Goal: Task Accomplishment & Management: Manage account settings

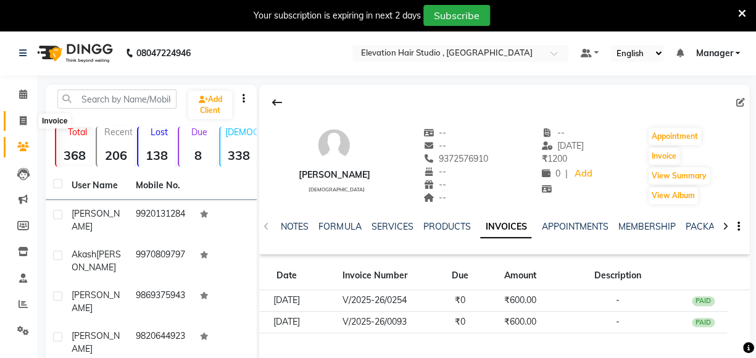
click at [23, 120] on icon at bounding box center [23, 120] width 7 height 9
select select "service"
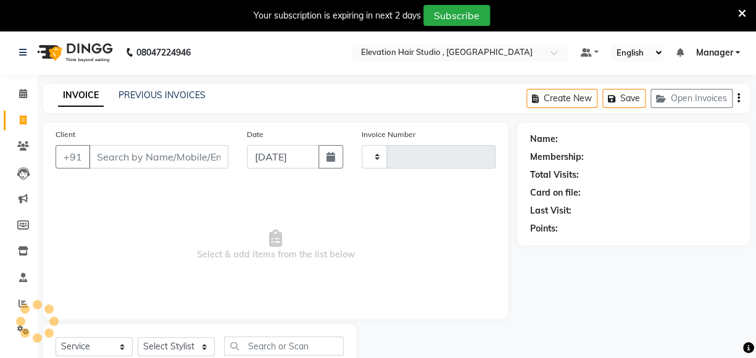
scroll to position [44, 0]
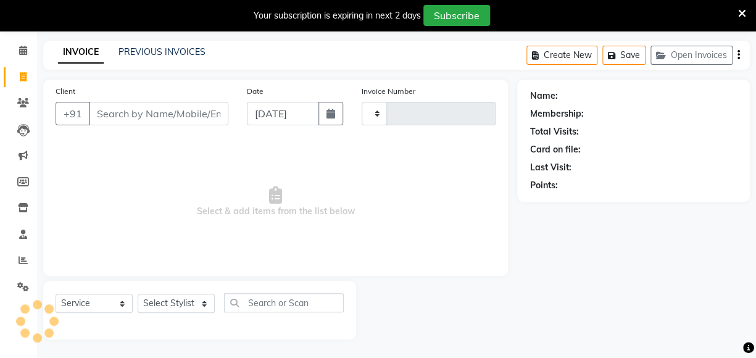
type input "0850"
select select "6886"
click at [97, 110] on input "Client" at bounding box center [158, 113] width 139 height 23
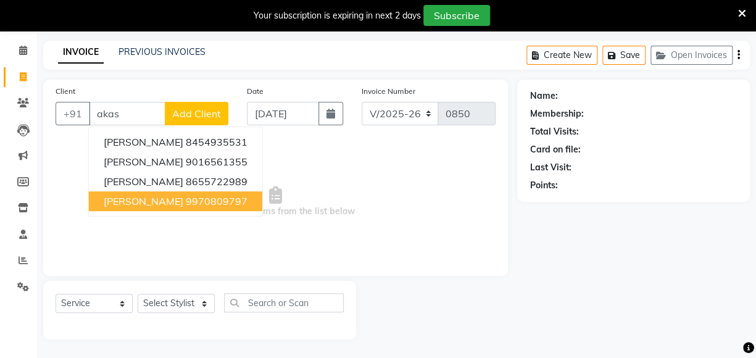
click at [186, 206] on ngb-highlight "9970809797" at bounding box center [217, 201] width 62 height 12
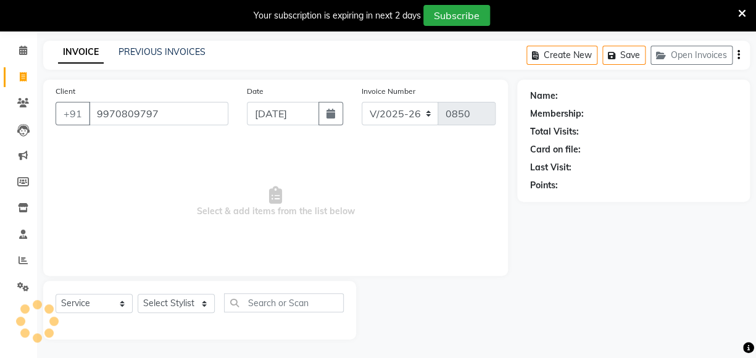
type input "9970809797"
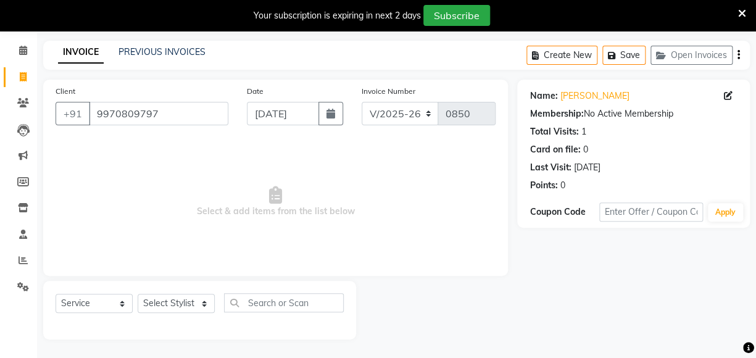
click at [741, 12] on icon at bounding box center [742, 13] width 8 height 11
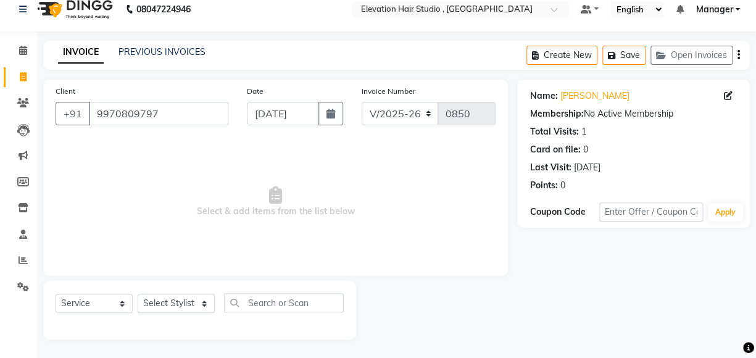
scroll to position [13, 0]
click at [165, 308] on select "Select Stylist Anish shaikh Dilip Manager mehboob sahil sameer Sanjay Sarfaraz …" at bounding box center [176, 303] width 77 height 19
select select "62586"
click at [138, 294] on select "Select Stylist Anish shaikh Dilip Manager mehboob sahil sameer Sanjay Sarfaraz …" at bounding box center [176, 303] width 77 height 19
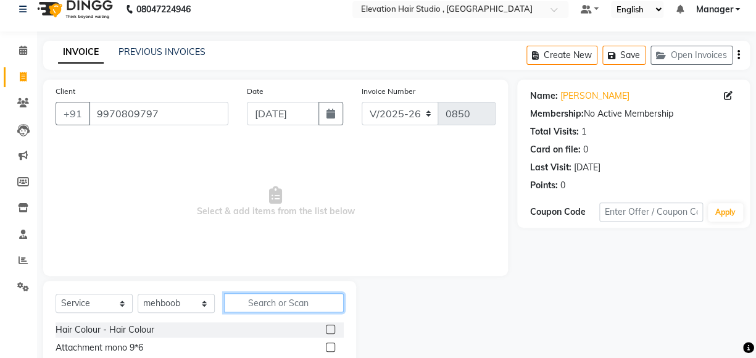
click at [254, 303] on input "text" at bounding box center [284, 302] width 120 height 19
type input "fre"
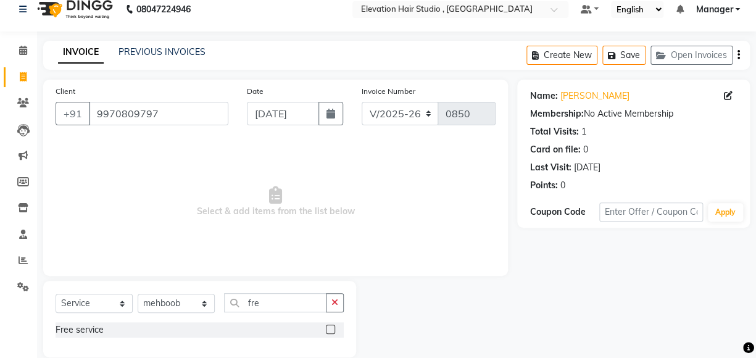
click at [332, 332] on label at bounding box center [330, 329] width 9 height 9
click at [332, 332] on input "checkbox" at bounding box center [330, 330] width 8 height 8
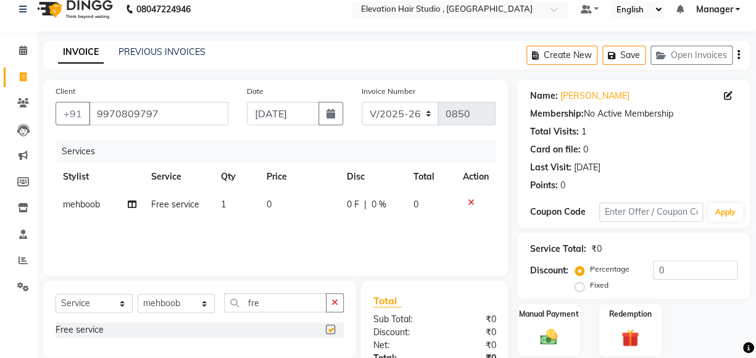
checkbox input "false"
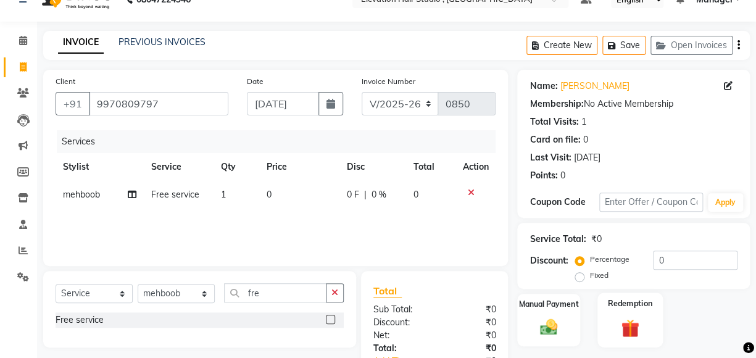
scroll to position [110, 0]
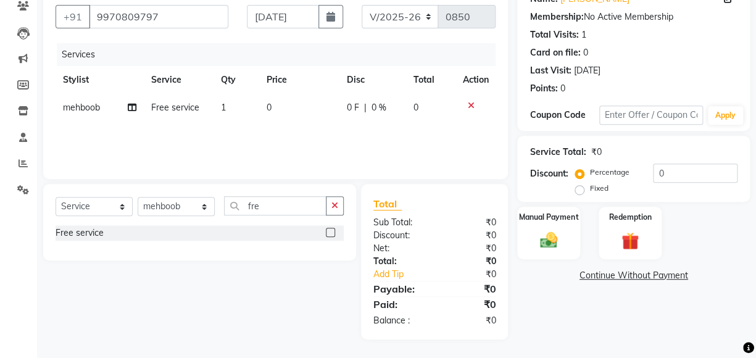
click at [623, 277] on link "Continue Without Payment" at bounding box center [634, 275] width 228 height 13
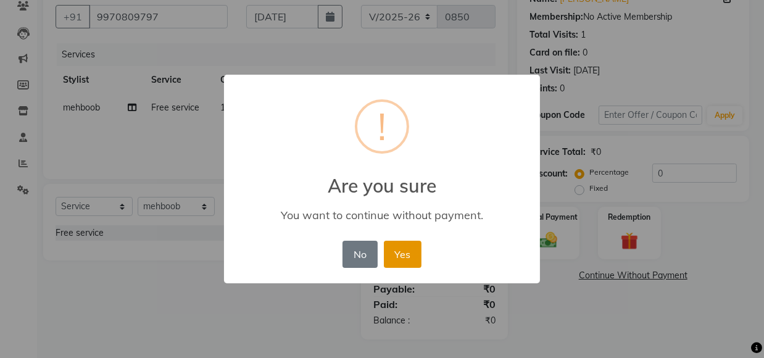
click at [399, 254] on button "Yes" at bounding box center [403, 254] width 38 height 27
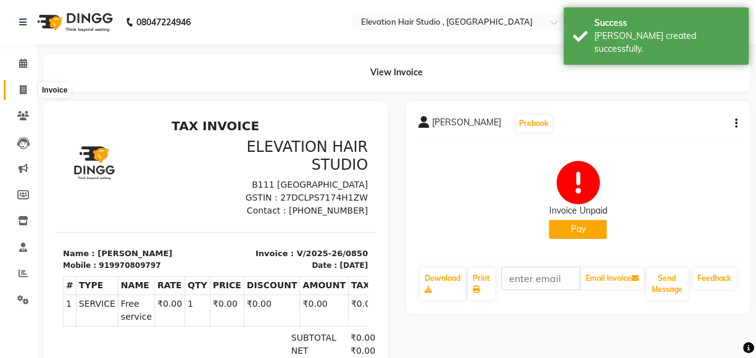
click at [22, 93] on icon at bounding box center [23, 89] width 7 height 9
select select "service"
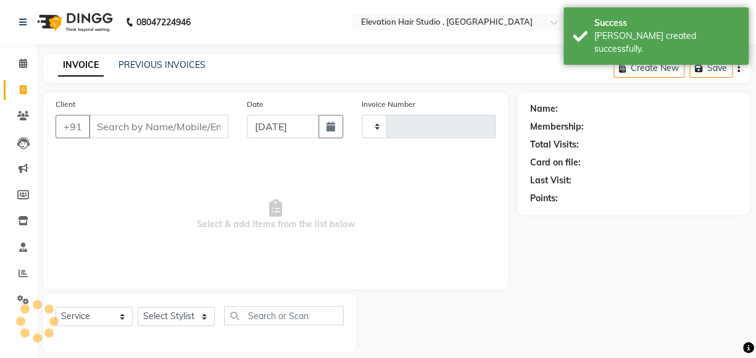
scroll to position [13, 0]
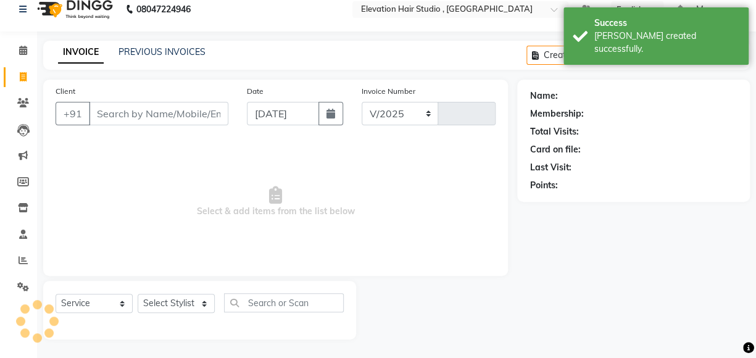
select select "6886"
type input "0851"
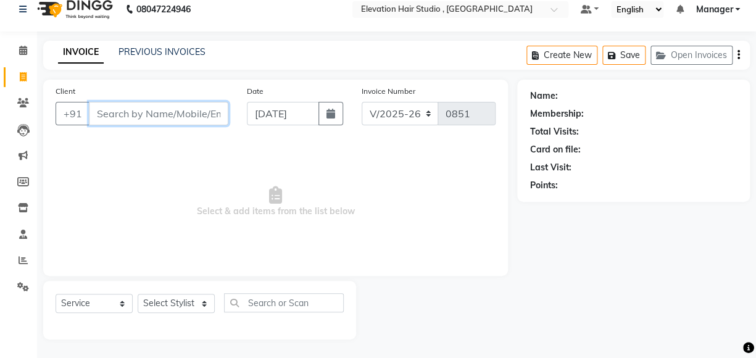
click at [173, 115] on input "Client" at bounding box center [158, 113] width 139 height 23
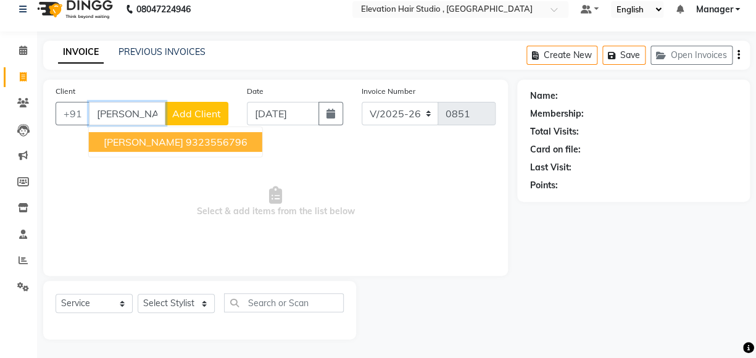
click at [186, 143] on ngb-highlight "9323556796" at bounding box center [217, 142] width 62 height 12
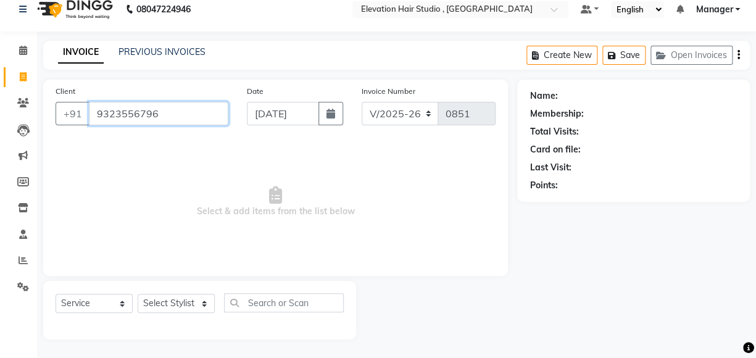
type input "9323556796"
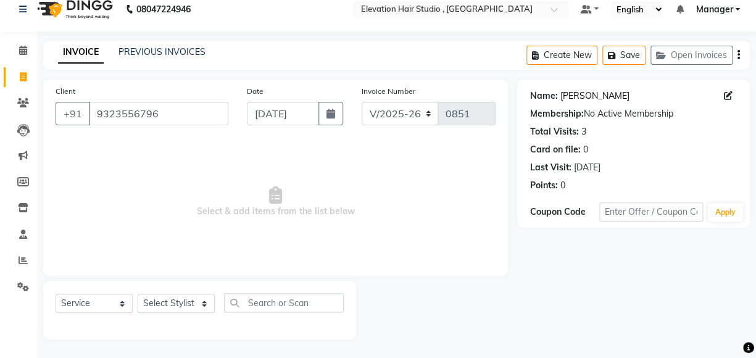
click at [569, 96] on link "Kirit" at bounding box center [594, 95] width 69 height 13
click at [20, 79] on icon at bounding box center [23, 76] width 7 height 9
select select "6886"
select select "service"
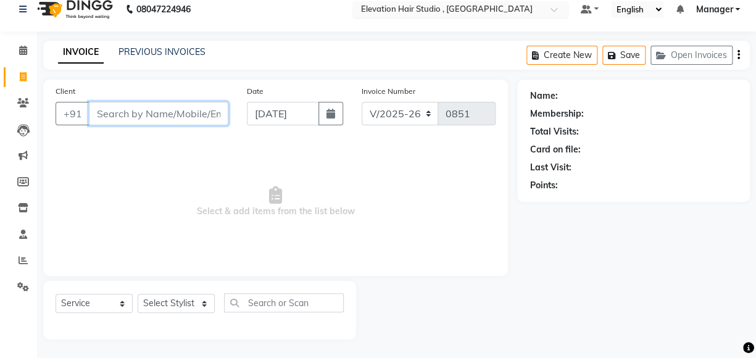
click at [167, 104] on input "Client" at bounding box center [158, 113] width 139 height 23
type input "s"
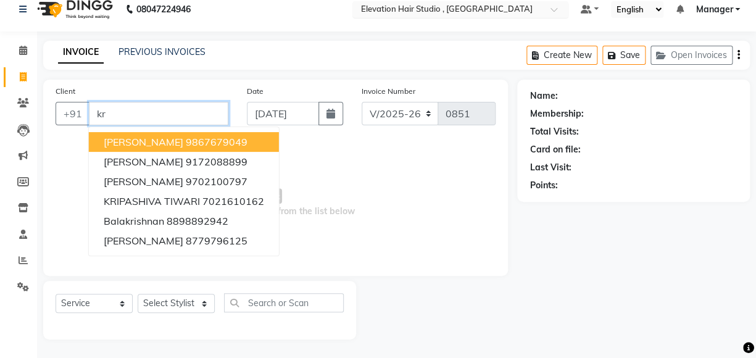
type input "k"
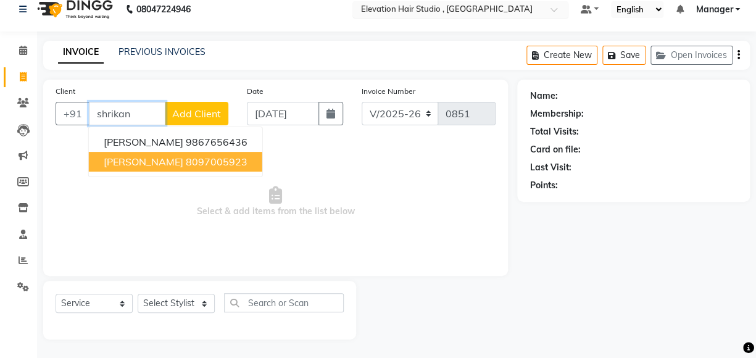
click at [226, 165] on ngb-highlight "8097005923" at bounding box center [217, 162] width 62 height 12
type input "8097005923"
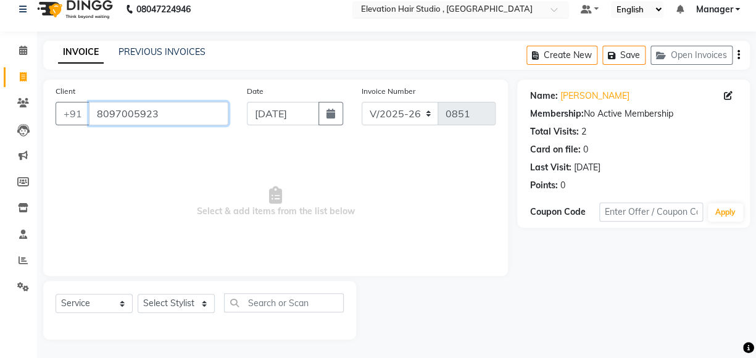
drag, startPoint x: 168, startPoint y: 114, endPoint x: 90, endPoint y: 101, distance: 78.8
click at [90, 102] on input "8097005923" at bounding box center [158, 113] width 139 height 23
click at [164, 109] on input "Client" at bounding box center [158, 113] width 139 height 23
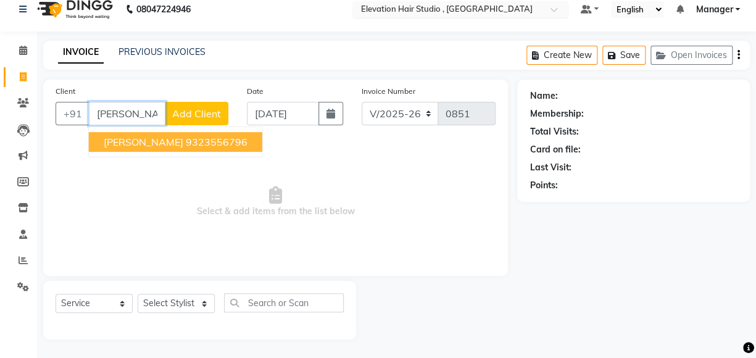
click at [186, 138] on ngb-highlight "9323556796" at bounding box center [217, 142] width 62 height 12
type input "9323556796"
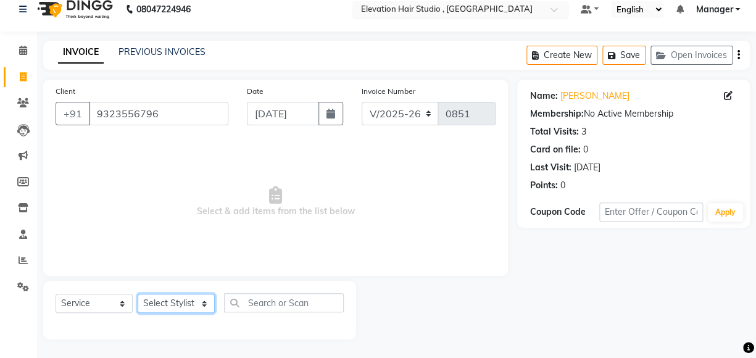
click at [167, 307] on select "Select Stylist Anish shaikh Dilip Manager mehboob sahil sameer Sanjay Sarfaraz …" at bounding box center [176, 303] width 77 height 19
select select "62586"
click at [138, 294] on select "Select Stylist Anish shaikh Dilip Manager mehboob sahil sameer Sanjay Sarfaraz …" at bounding box center [176, 303] width 77 height 19
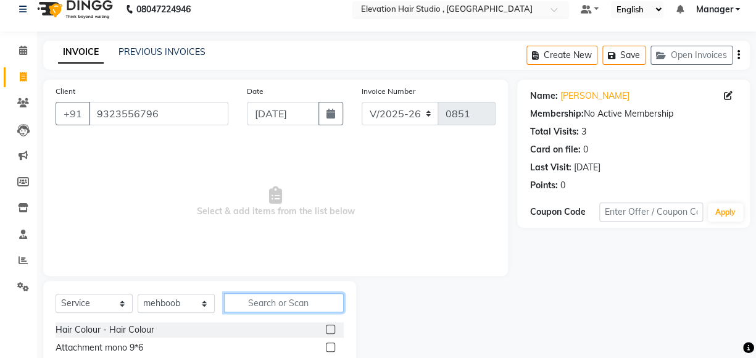
click at [254, 302] on input "text" at bounding box center [284, 302] width 120 height 19
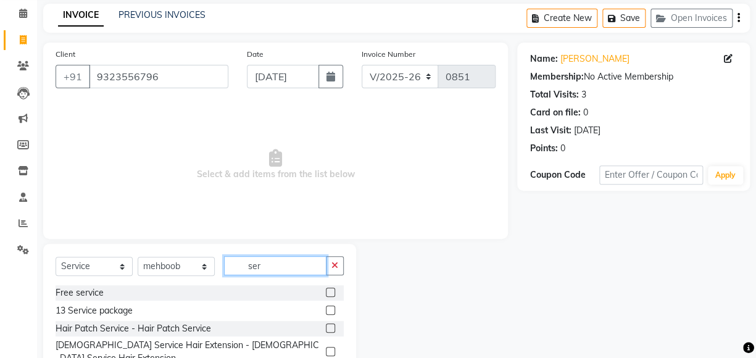
scroll to position [85, 0]
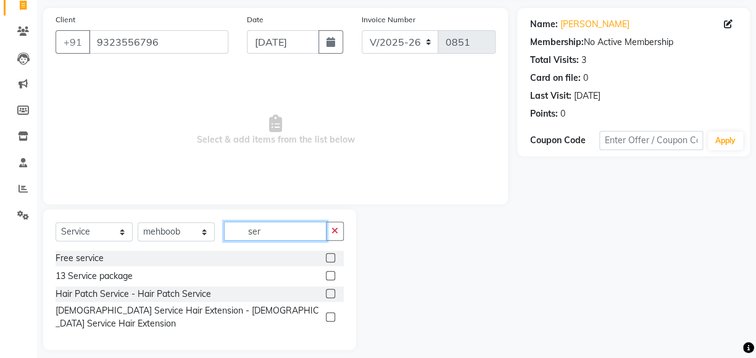
type input "ser"
click at [330, 294] on label at bounding box center [330, 293] width 9 height 9
click at [330, 294] on input "checkbox" at bounding box center [330, 294] width 8 height 8
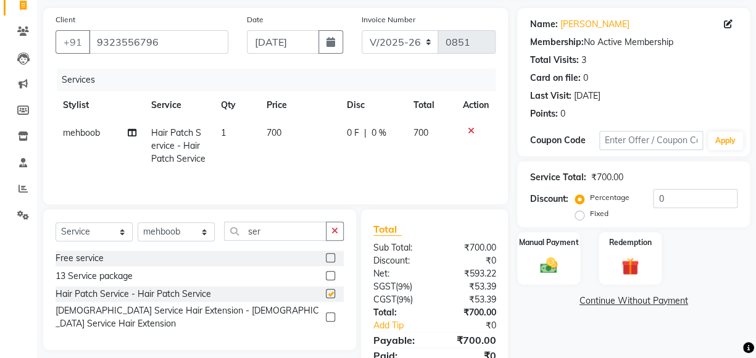
checkbox input "false"
click at [278, 133] on span "700" at bounding box center [274, 132] width 15 height 11
select select "62586"
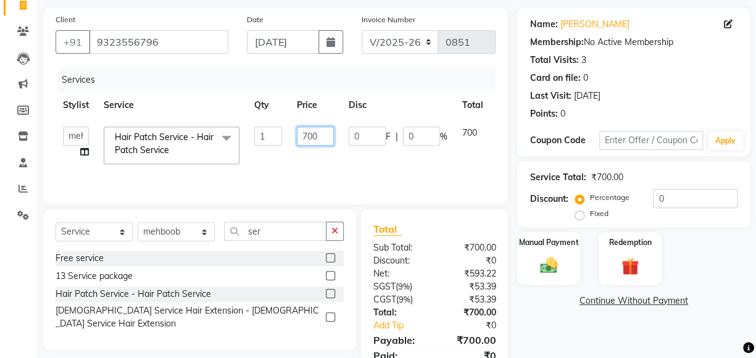
drag, startPoint x: 307, startPoint y: 133, endPoint x: 202, endPoint y: 131, distance: 104.9
click at [202, 131] on tr "Anish shaikh Dilip Manager mehboob sahil sameer Sanjay Sarfaraz Tamanna Hair Pa…" at bounding box center [294, 145] width 476 height 52
type input "600"
click at [571, 270] on div "Manual Payment" at bounding box center [548, 258] width 65 height 55
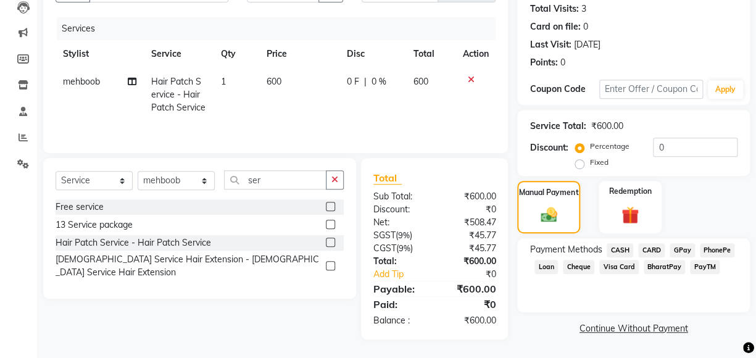
scroll to position [148, 0]
click at [675, 243] on span "GPay" at bounding box center [682, 250] width 25 height 14
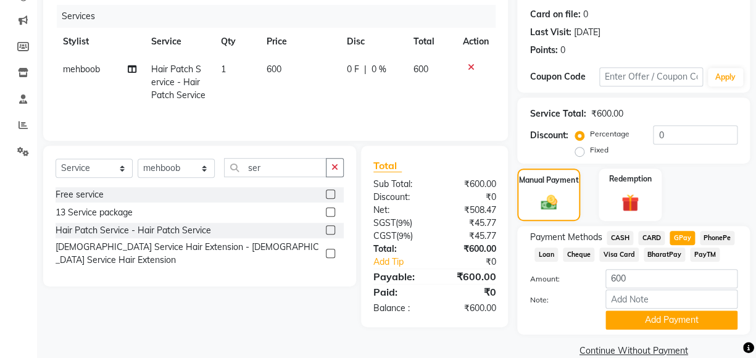
scroll to position [168, 0]
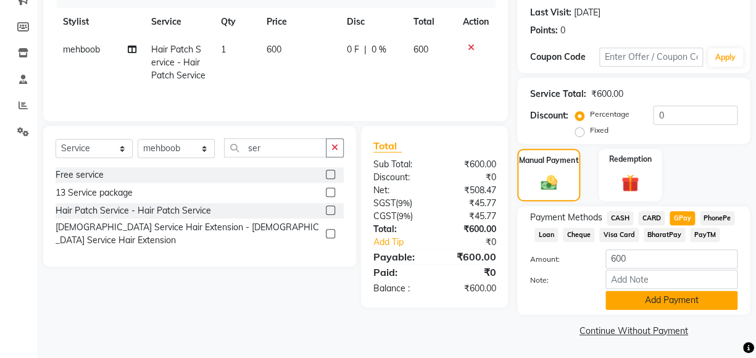
click at [662, 297] on button "Add Payment" at bounding box center [671, 300] width 132 height 19
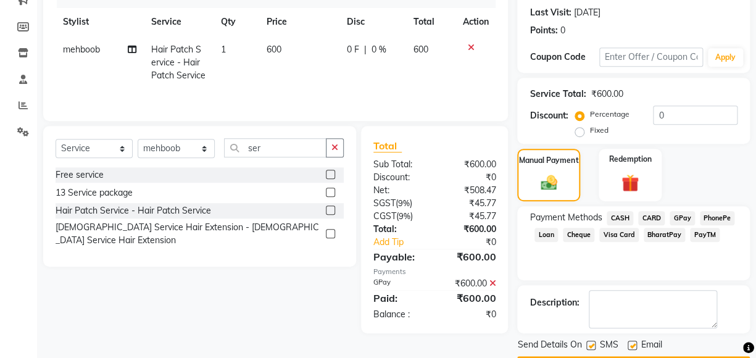
scroll to position [203, 0]
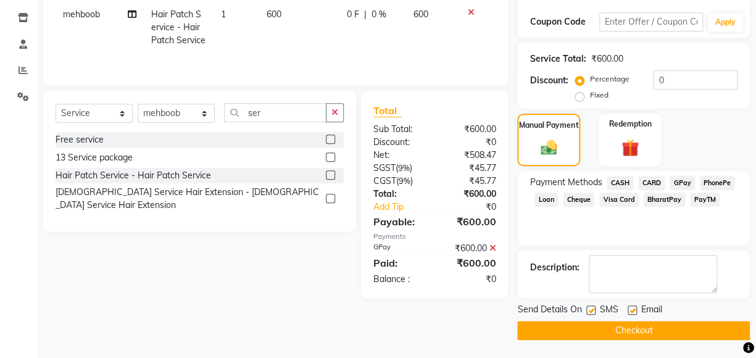
click at [630, 310] on label at bounding box center [632, 309] width 9 height 9
click at [630, 310] on input "checkbox" at bounding box center [632, 311] width 8 height 8
checkbox input "false"
click at [625, 331] on button "Checkout" at bounding box center [633, 330] width 233 height 19
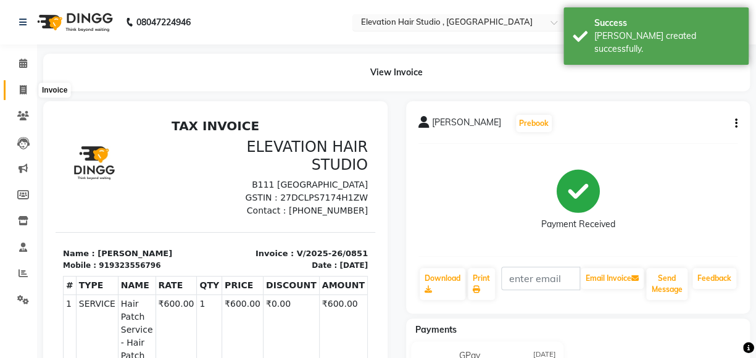
click at [23, 93] on icon at bounding box center [23, 89] width 7 height 9
select select "service"
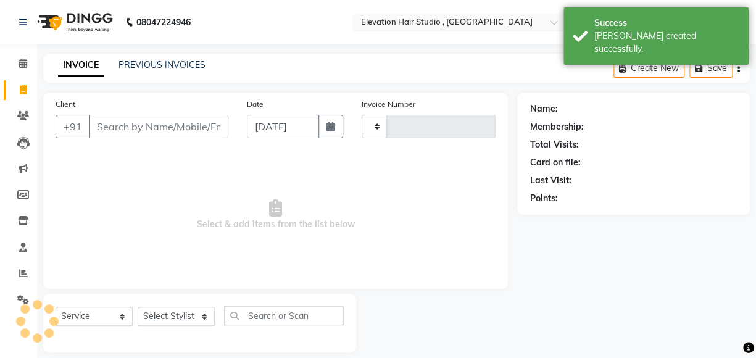
scroll to position [13, 0]
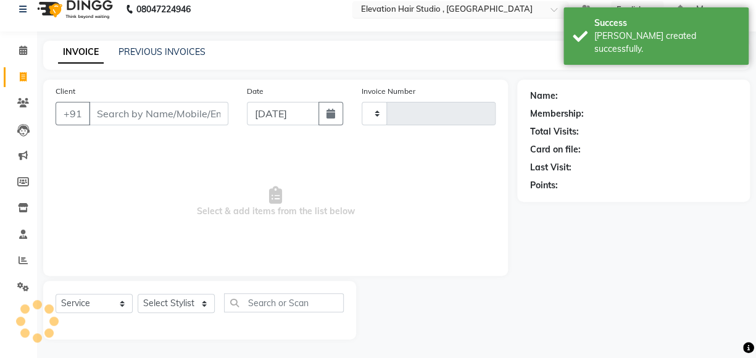
type input "0852"
select select "6886"
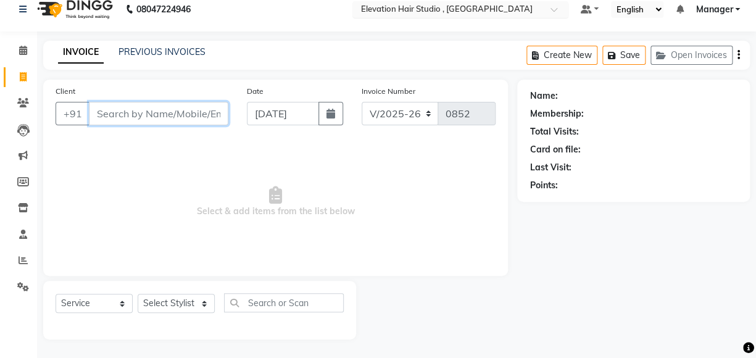
click at [143, 116] on input "Client" at bounding box center [158, 113] width 139 height 23
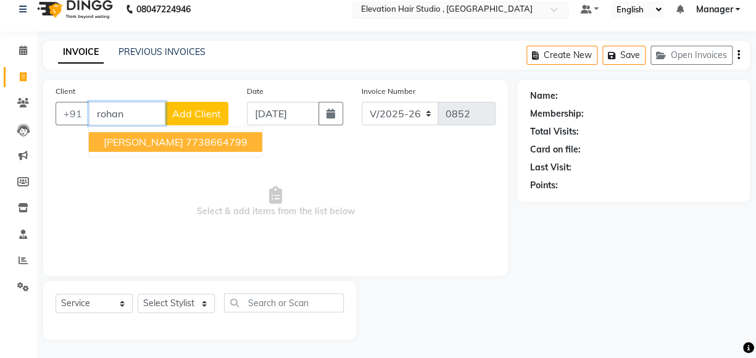
click at [186, 140] on ngb-highlight "7738664799" at bounding box center [217, 142] width 62 height 12
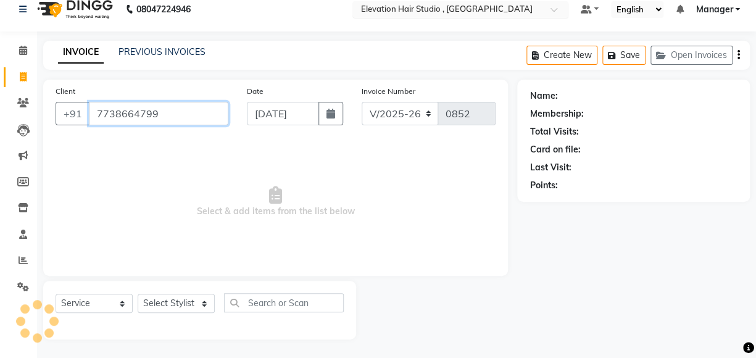
type input "7738664799"
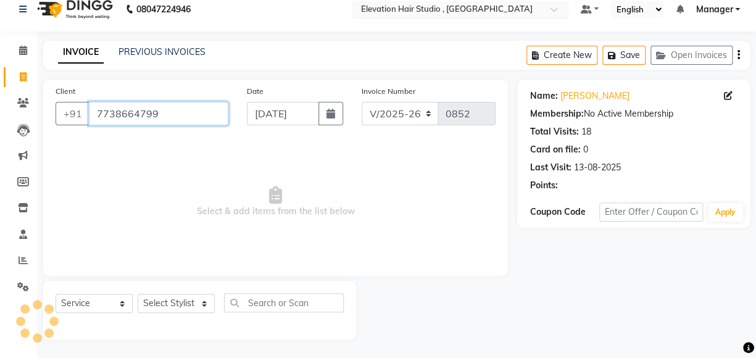
click at [164, 115] on input "7738664799" at bounding box center [158, 113] width 139 height 23
click at [22, 49] on icon at bounding box center [23, 50] width 8 height 9
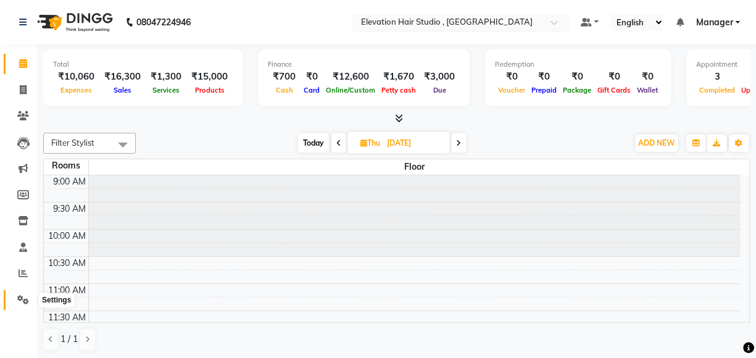
click at [18, 297] on icon at bounding box center [23, 299] width 12 height 9
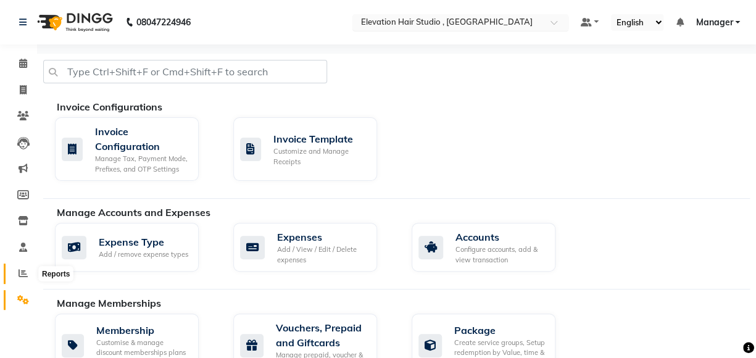
click at [21, 273] on icon at bounding box center [23, 272] width 9 height 9
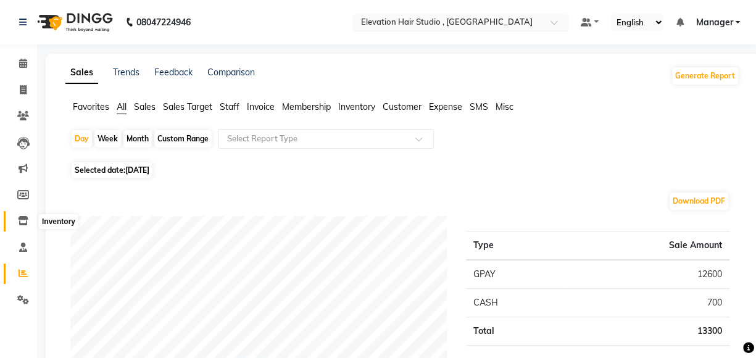
click at [22, 219] on icon at bounding box center [23, 220] width 10 height 9
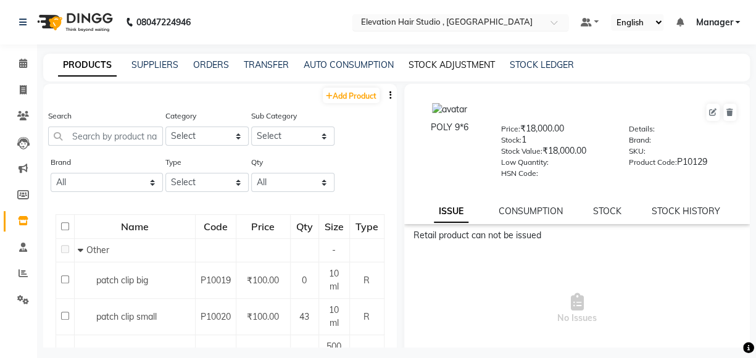
click at [453, 65] on link "STOCK ADJUSTMENT" at bounding box center [452, 64] width 86 height 11
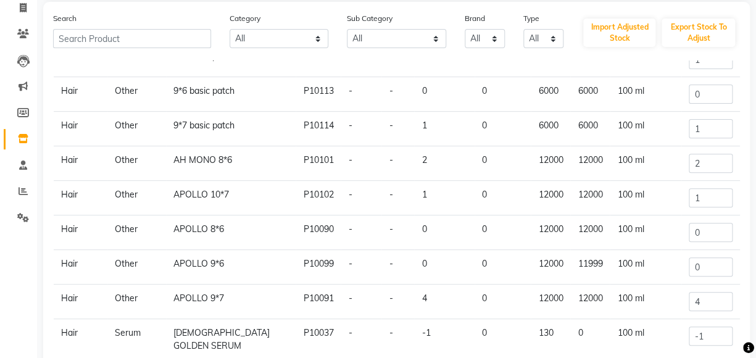
scroll to position [194, 0]
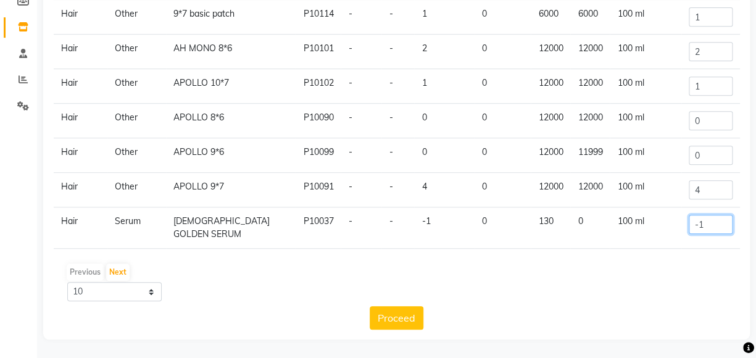
drag, startPoint x: 708, startPoint y: 226, endPoint x: 617, endPoint y: 210, distance: 92.7
click at [618, 227] on tr "Hair Serum ARYANVEDA GOLDEN SERUM P10037 - - -1 0 130 0 100 ml -1" at bounding box center [397, 227] width 686 height 41
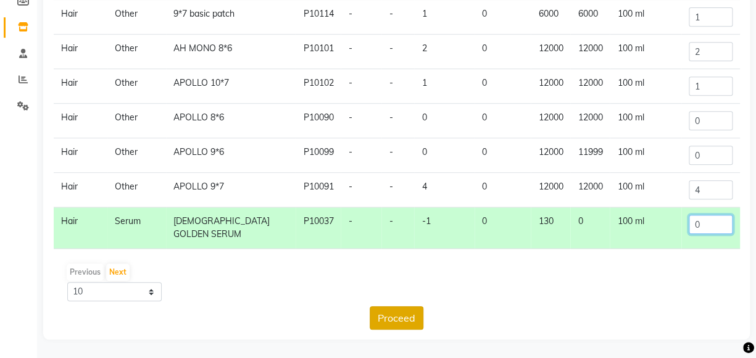
type input "0"
click at [389, 316] on button "Proceed" at bounding box center [397, 317] width 54 height 23
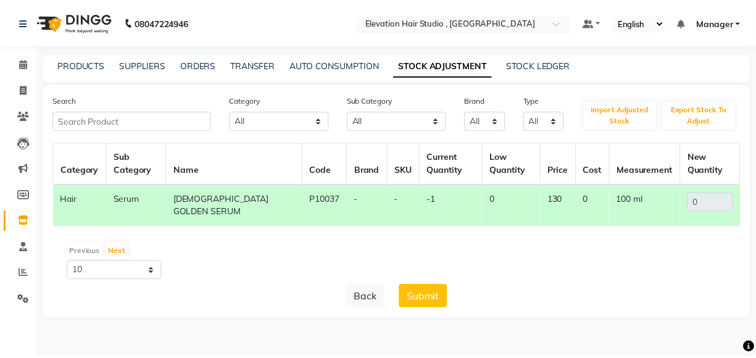
scroll to position [0, 0]
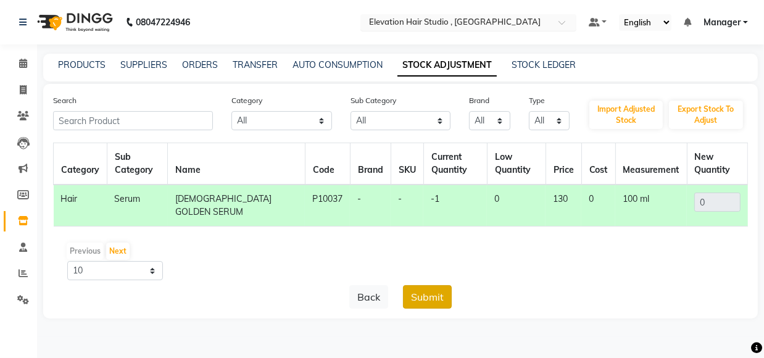
click at [417, 295] on button "Submit" at bounding box center [427, 296] width 49 height 23
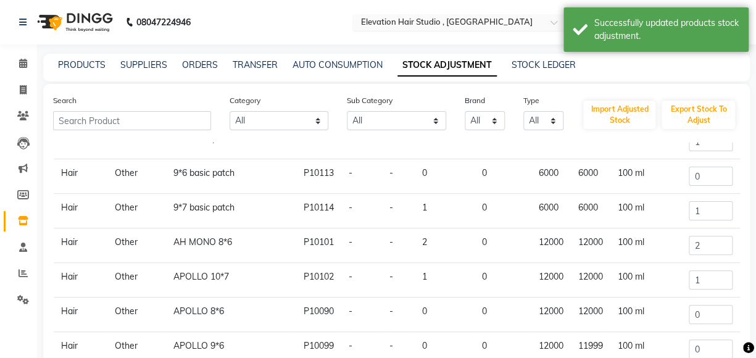
scroll to position [194, 0]
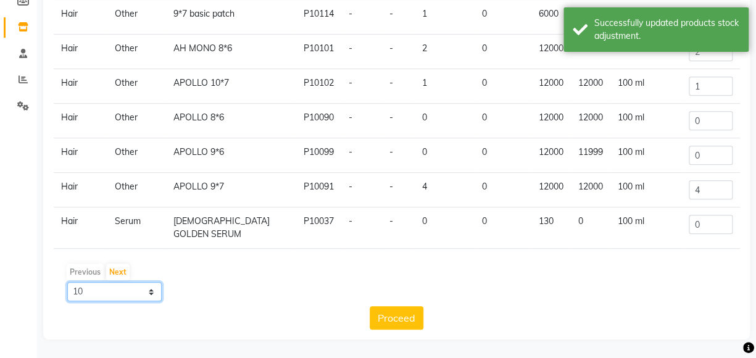
click at [141, 286] on select "10 50 100" at bounding box center [114, 291] width 94 height 19
select select "100"
click at [67, 282] on select "10 50 100" at bounding box center [114, 291] width 94 height 19
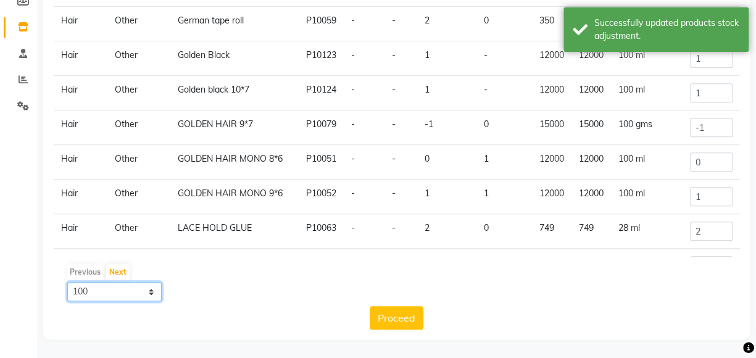
scroll to position [897, 0]
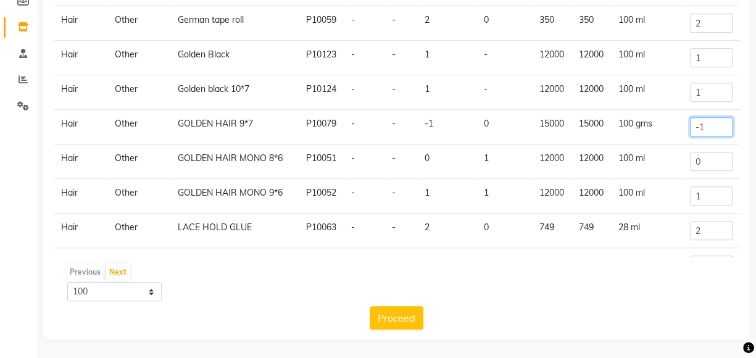
drag, startPoint x: 689, startPoint y: 143, endPoint x: 583, endPoint y: 139, distance: 106.2
click at [583, 139] on tr "Hair Other GOLDEN HAIR 9*7 P10079 - - -1 0 15000 15000 100 gms -1" at bounding box center [397, 127] width 686 height 35
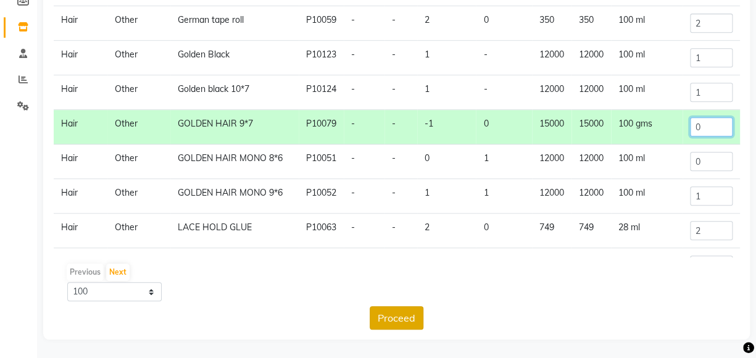
type input "0"
click at [394, 316] on button "Proceed" at bounding box center [397, 317] width 54 height 23
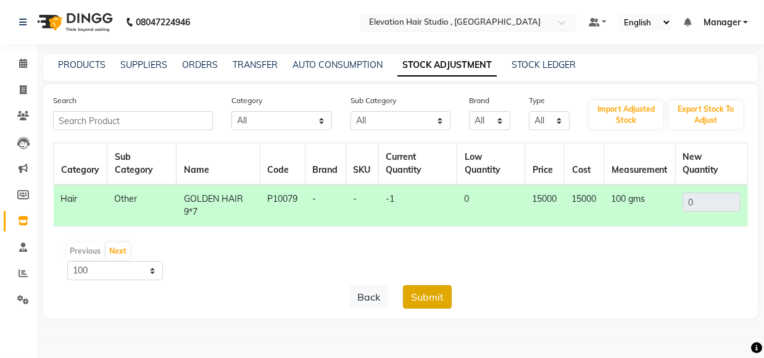
click at [426, 293] on button "Submit" at bounding box center [427, 296] width 49 height 23
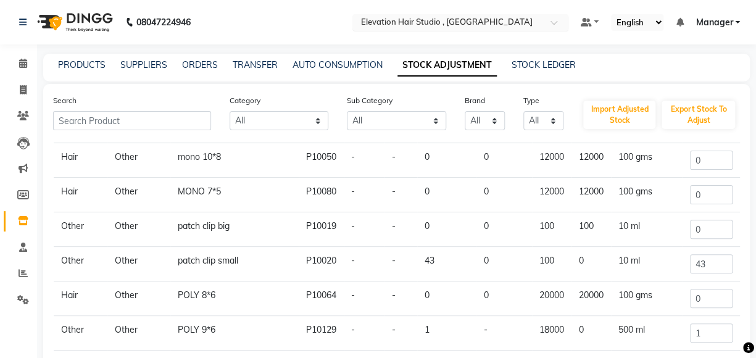
scroll to position [1368, 0]
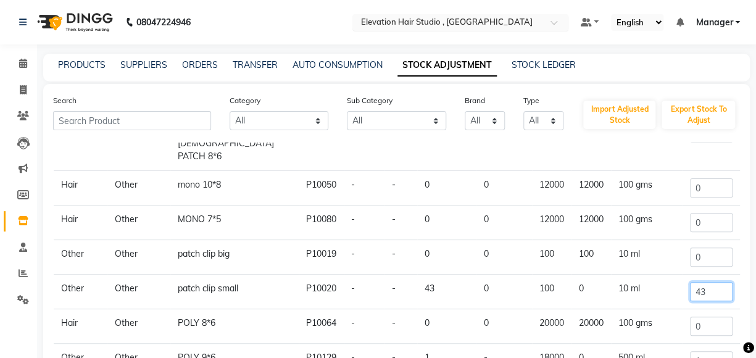
drag, startPoint x: 716, startPoint y: 305, endPoint x: 512, endPoint y: 326, distance: 204.7
click at [512, 309] on tr "Other Other patch clip small P10020 - - 43 0 100 0 10 ml 43" at bounding box center [397, 292] width 686 height 35
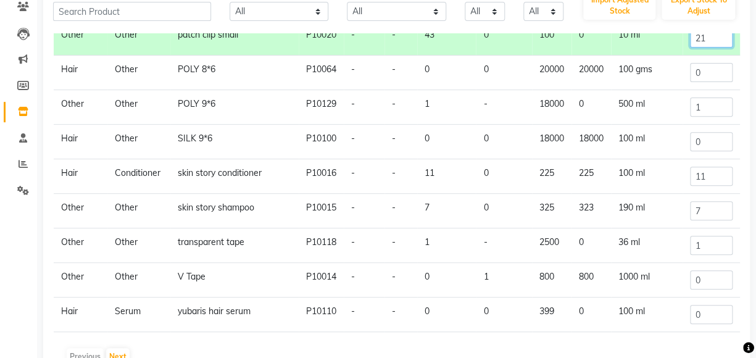
scroll to position [194, 0]
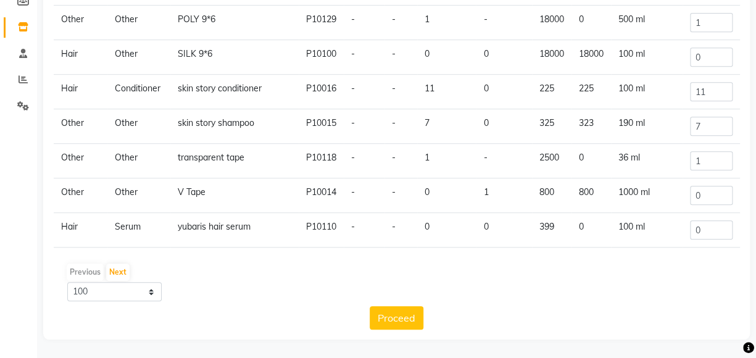
type input "21"
click at [423, 304] on div "Category Sub Category Name Code Brand SKU Current Quantity Low Quantity Price C…" at bounding box center [396, 139] width 687 height 381
click at [419, 312] on button "Proceed" at bounding box center [397, 317] width 54 height 23
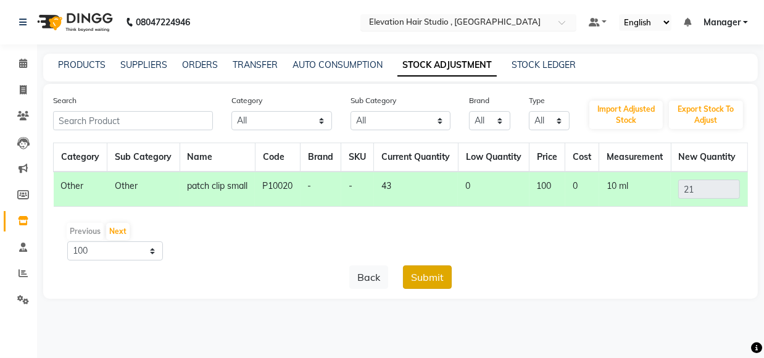
click at [422, 289] on button "Submit" at bounding box center [427, 276] width 49 height 23
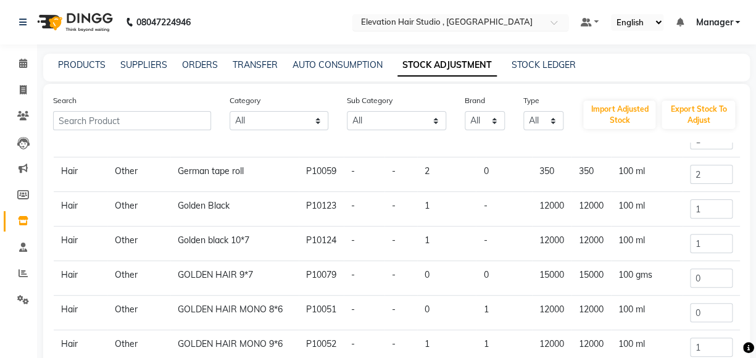
scroll to position [1066, 0]
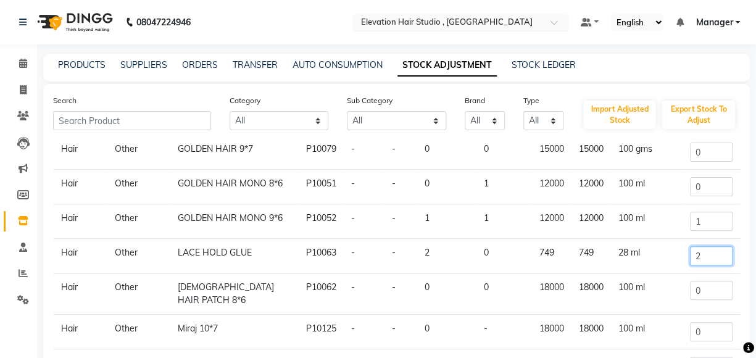
click at [696, 265] on input "2" at bounding box center [711, 255] width 43 height 19
drag, startPoint x: 696, startPoint y: 289, endPoint x: 648, endPoint y: 277, distance: 49.7
click at [648, 273] on tr "Hair Other LACE HOLD GLUE P10063 - - 2 0 749 749 28 ml 2" at bounding box center [397, 256] width 686 height 35
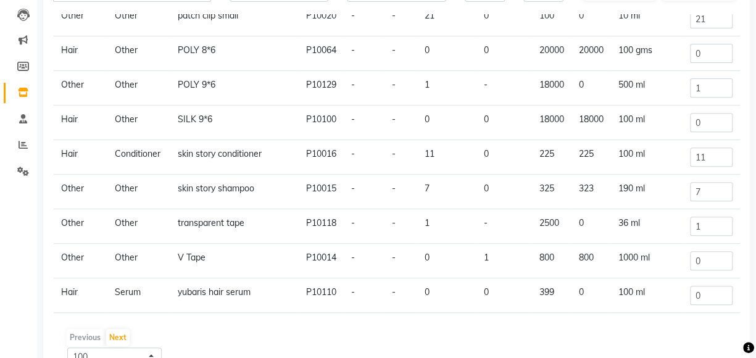
scroll to position [194, 0]
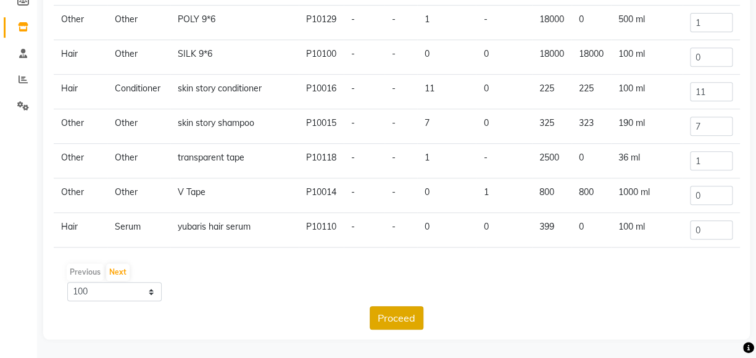
type input "0"
click at [389, 322] on button "Proceed" at bounding box center [397, 317] width 54 height 23
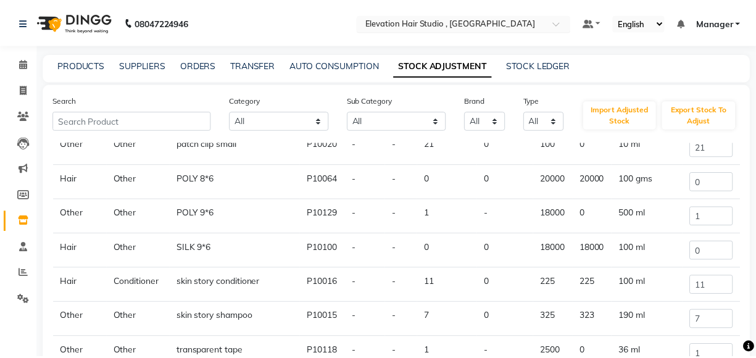
scroll to position [0, 0]
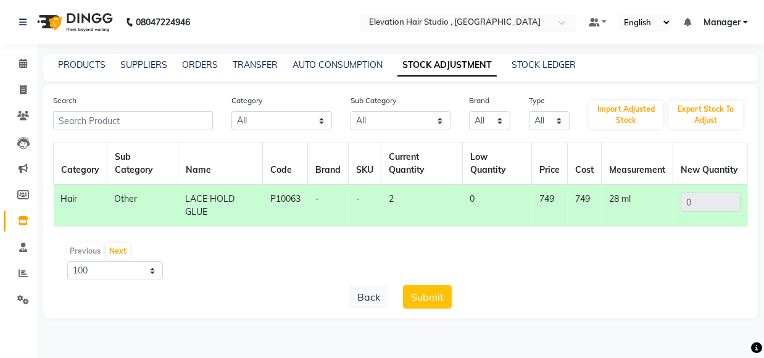
click at [421, 291] on button "Submit" at bounding box center [427, 296] width 49 height 23
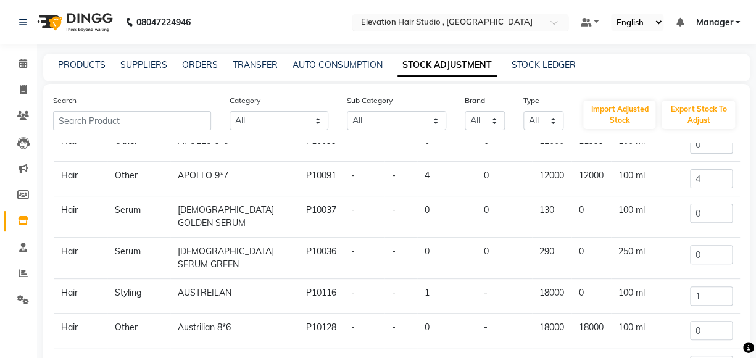
scroll to position [280, 0]
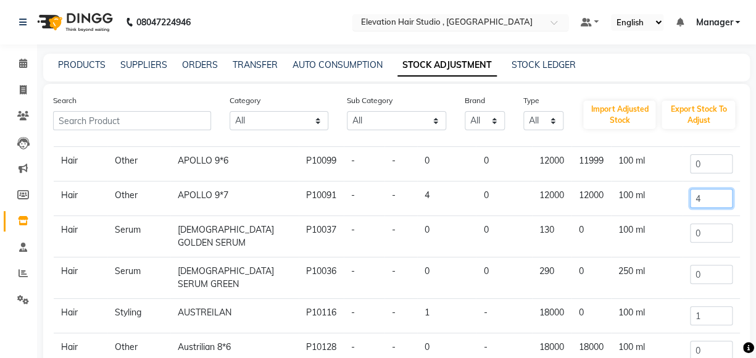
drag, startPoint x: 697, startPoint y: 197, endPoint x: 351, endPoint y: 102, distance: 359.2
click at [518, 181] on tr "Hair Other APOLLO 9*7 P10091 - - 4 0 12000 12000 100 ml 4" at bounding box center [397, 198] width 686 height 35
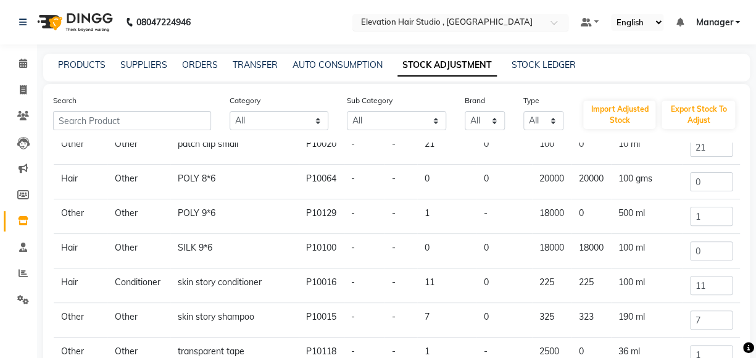
scroll to position [194, 0]
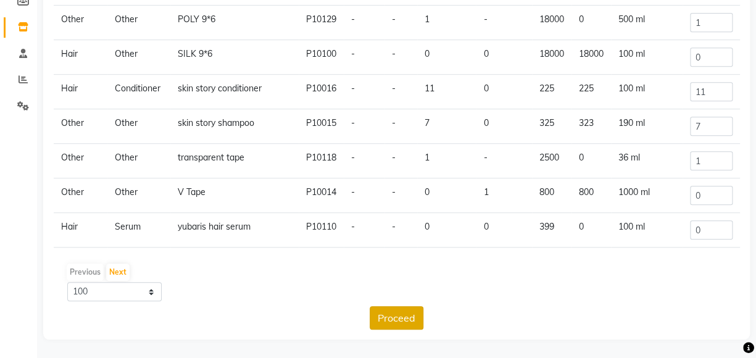
type input "3"
click at [384, 309] on button "Proceed" at bounding box center [397, 317] width 54 height 23
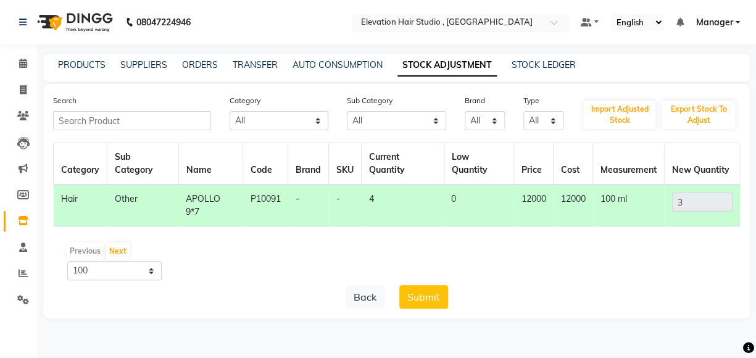
scroll to position [0, 0]
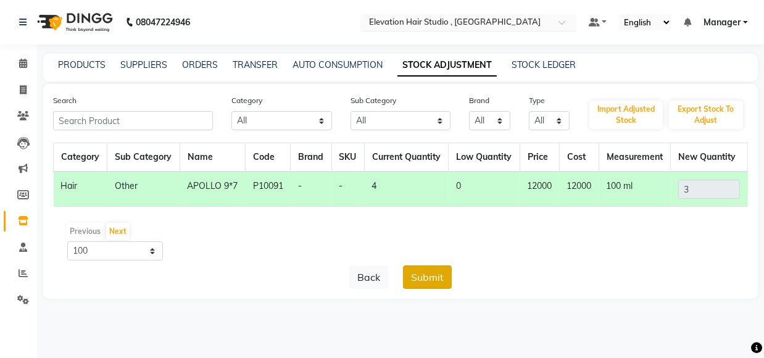
click at [426, 289] on button "Submit" at bounding box center [427, 276] width 49 height 23
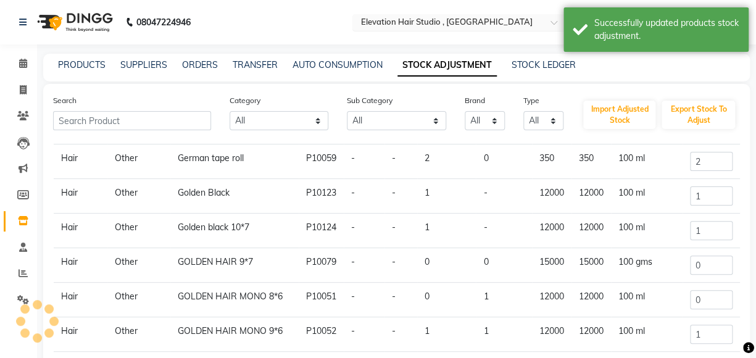
scroll to position [954, 0]
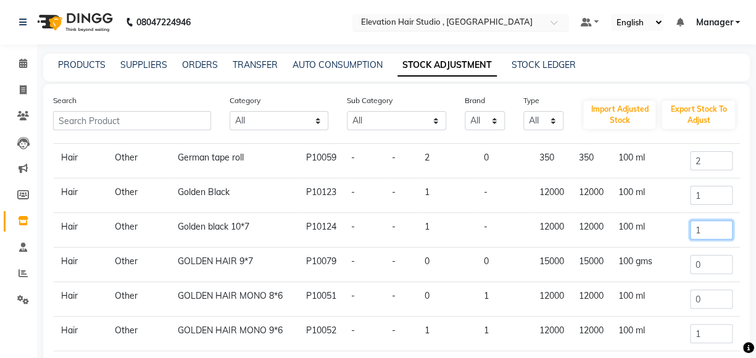
drag, startPoint x: 706, startPoint y: 246, endPoint x: 589, endPoint y: 245, distance: 116.6
click at [589, 245] on tr "Hair Other Golden black 10*7 P10124 - - 1 - 12000 12000 100 ml 1" at bounding box center [397, 230] width 686 height 35
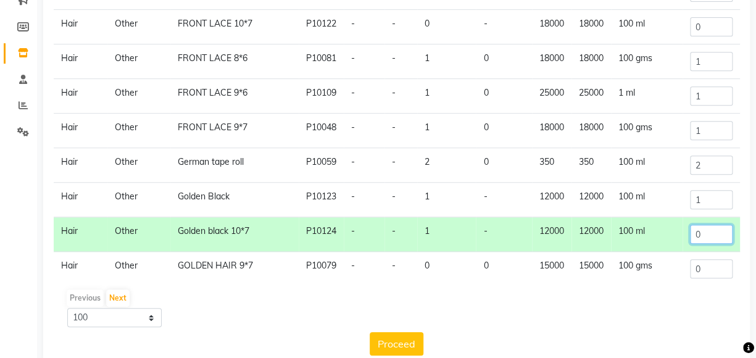
scroll to position [807, 0]
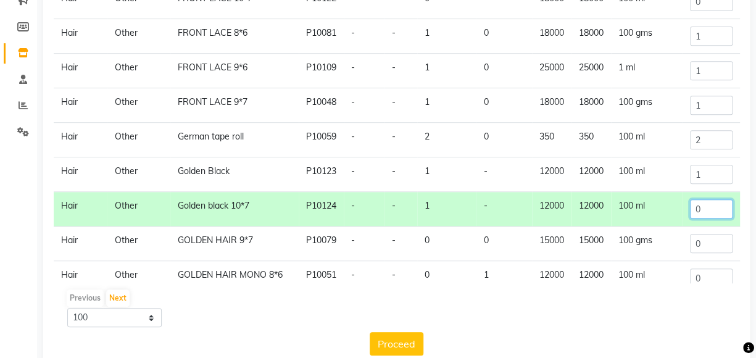
type input "0"
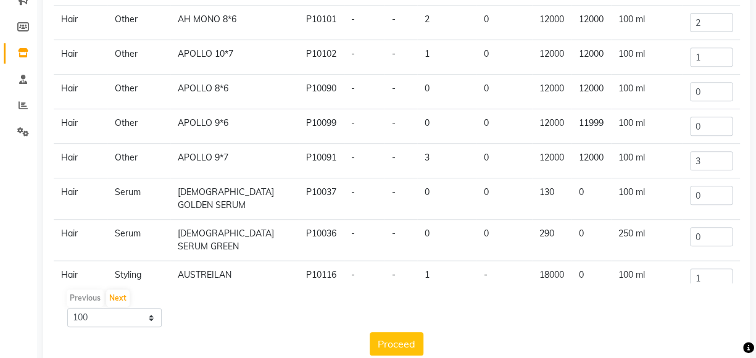
scroll to position [133, 0]
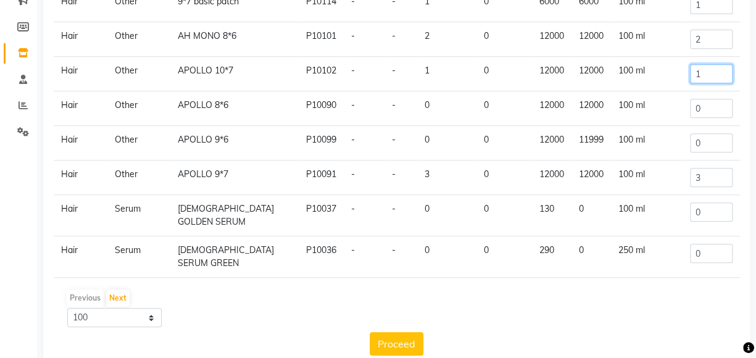
drag, startPoint x: 691, startPoint y: 73, endPoint x: 462, endPoint y: 55, distance: 230.3
click at [481, 60] on tr "Hair Other APOLLO 10*7 P10102 - - 1 0 12000 12000 100 ml 1" at bounding box center [397, 74] width 686 height 35
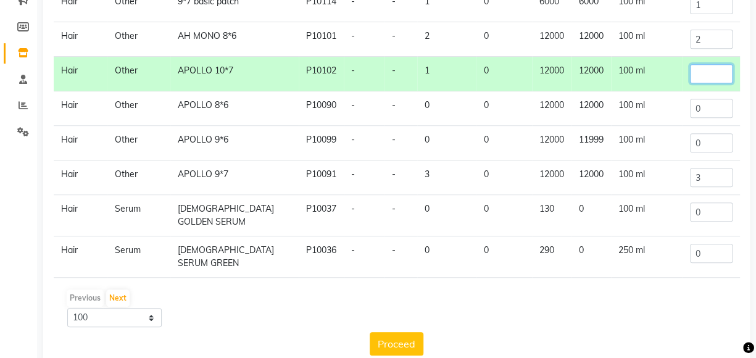
type input "1"
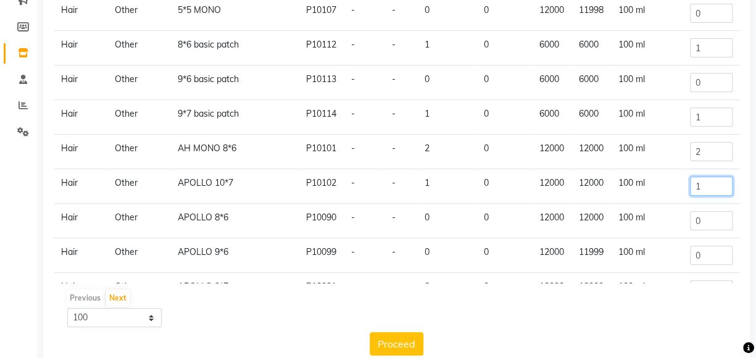
scroll to position [0, 0]
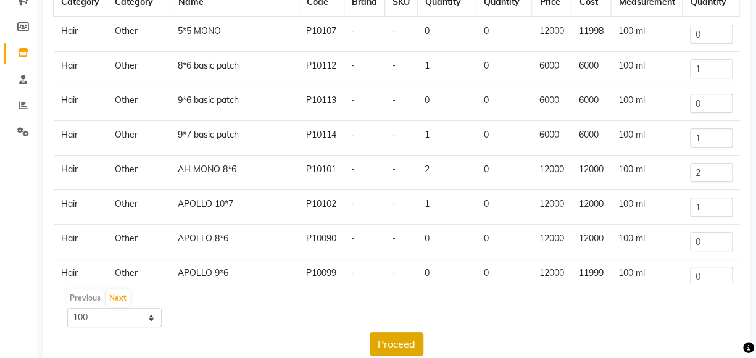
click at [396, 347] on button "Proceed" at bounding box center [397, 343] width 54 height 23
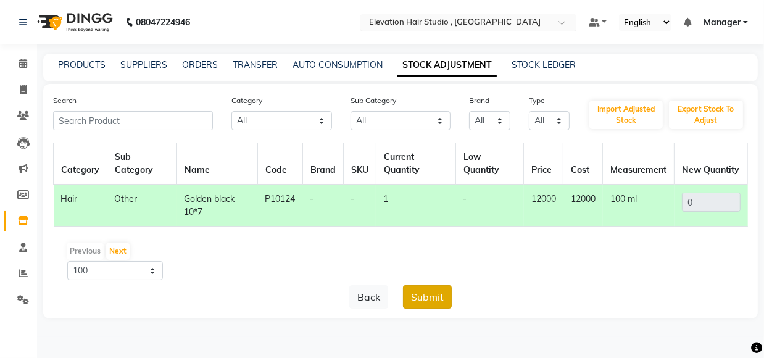
click at [432, 296] on button "Submit" at bounding box center [427, 296] width 49 height 23
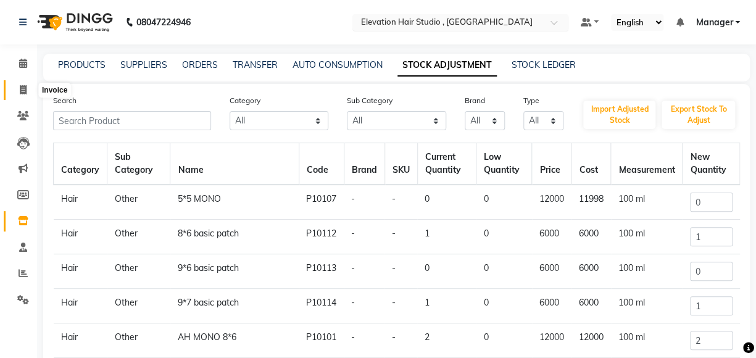
click at [21, 91] on icon at bounding box center [23, 89] width 7 height 9
select select "service"
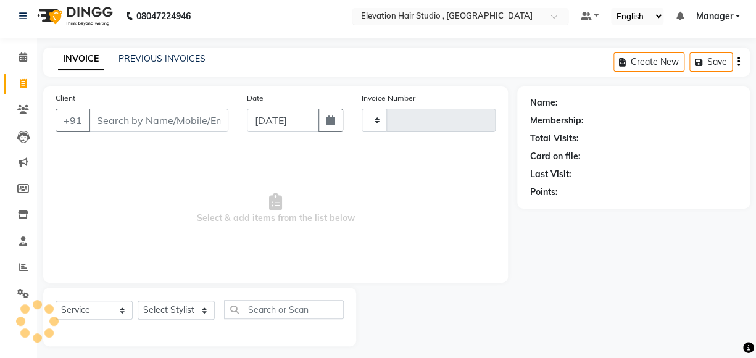
scroll to position [13, 0]
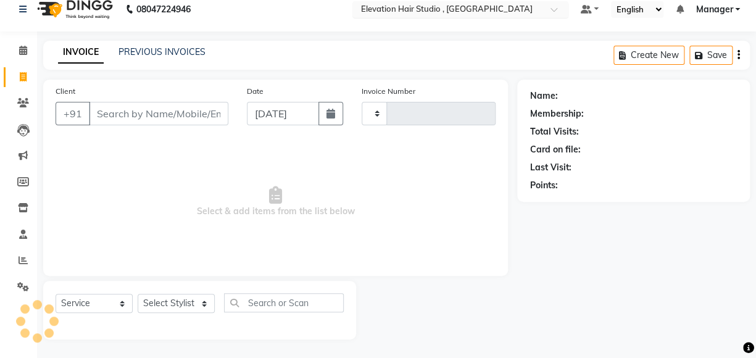
type input "0852"
select select "6886"
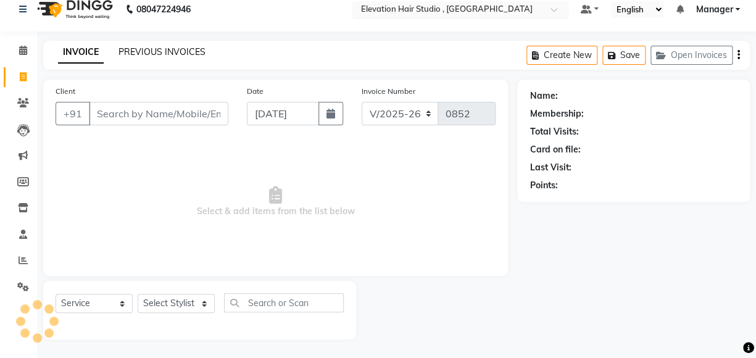
click at [175, 49] on link "PREVIOUS INVOICES" at bounding box center [161, 51] width 87 height 11
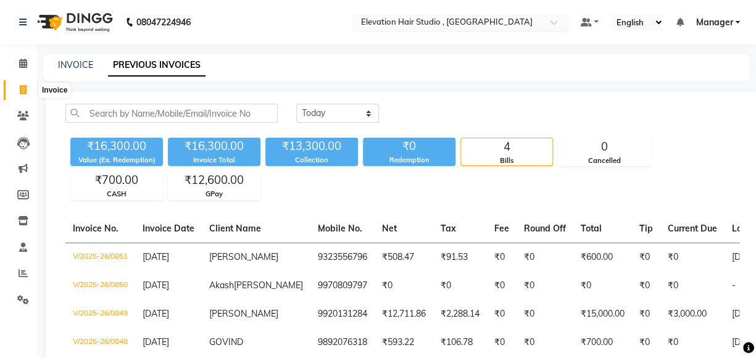
click at [23, 91] on icon at bounding box center [23, 89] width 7 height 9
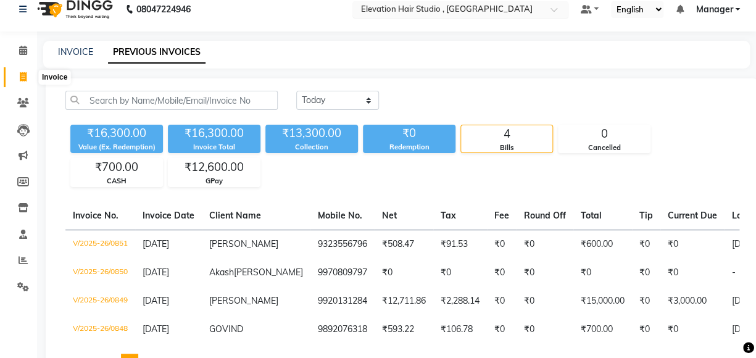
select select "service"
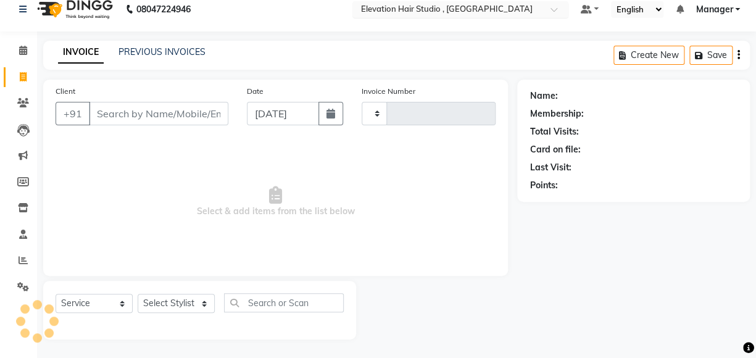
type input "0852"
select select "6886"
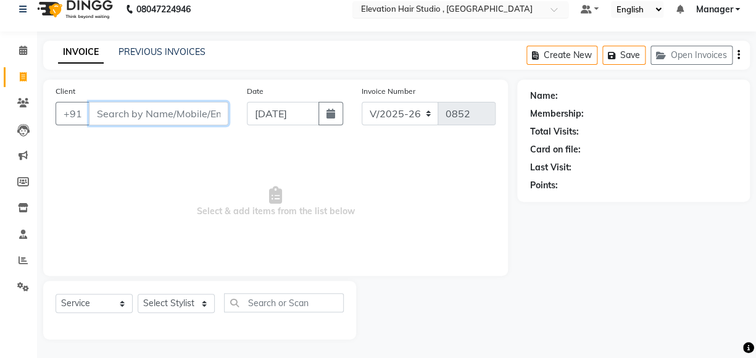
click at [117, 111] on input "Client" at bounding box center [158, 113] width 139 height 23
type input "9"
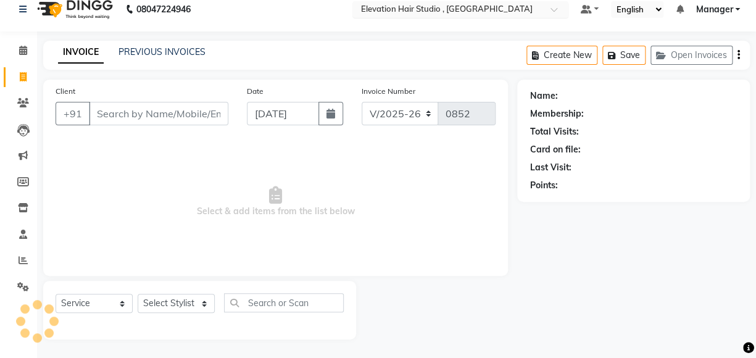
drag, startPoint x: 336, startPoint y: 168, endPoint x: 302, endPoint y: 177, distance: 35.8
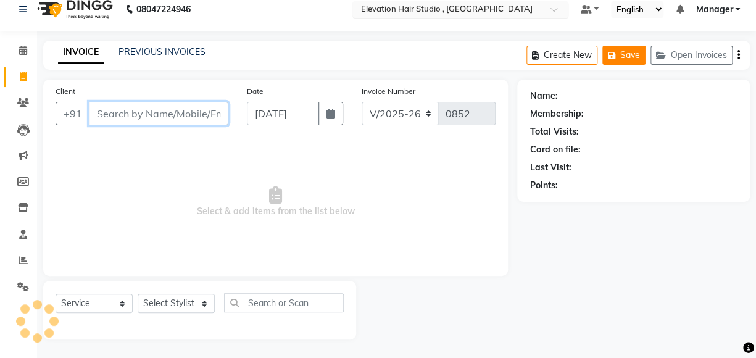
click at [141, 112] on input "Client" at bounding box center [158, 113] width 139 height 23
click at [123, 115] on input "Client" at bounding box center [158, 113] width 139 height 23
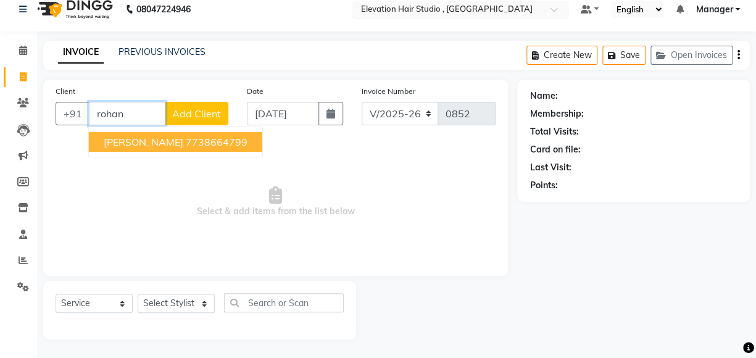
click at [186, 142] on ngb-highlight "7738664799" at bounding box center [217, 142] width 62 height 12
type input "7738664799"
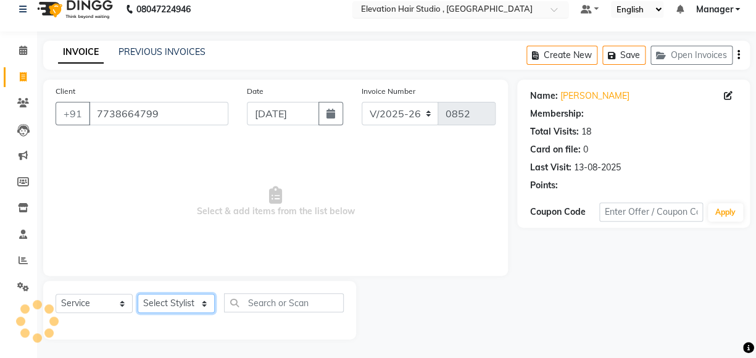
click at [164, 296] on select "Select Stylist Anish shaikh Dilip Manager mehboob sahil sameer Sanjay Sarfaraz …" at bounding box center [176, 303] width 77 height 19
select select "62586"
click at [138, 294] on select "Select Stylist Anish shaikh Dilip Manager mehboob sahil sameer Sanjay Sarfaraz …" at bounding box center [176, 303] width 77 height 19
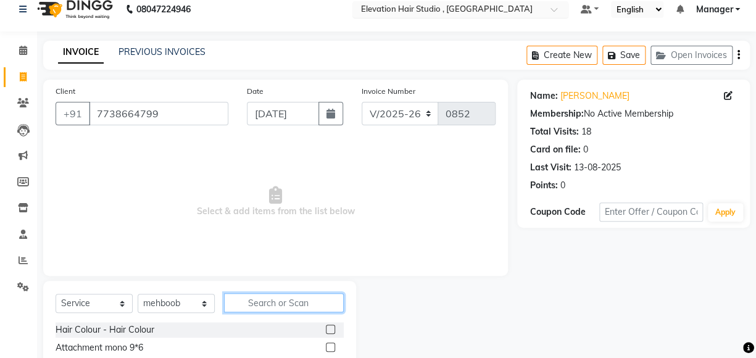
click at [273, 298] on input "text" at bounding box center [284, 302] width 120 height 19
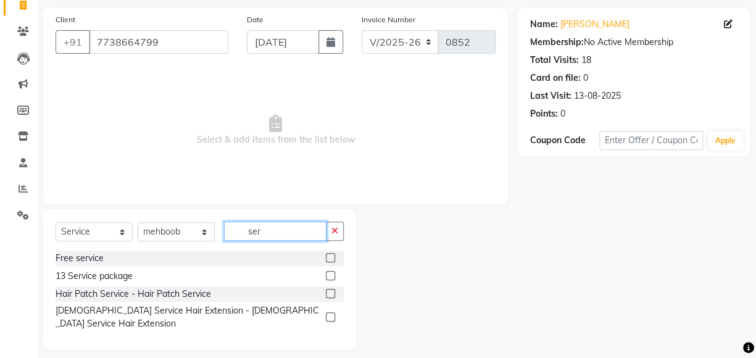
type input "ser"
click at [329, 293] on label at bounding box center [330, 293] width 9 height 9
click at [329, 293] on input "checkbox" at bounding box center [330, 294] width 8 height 8
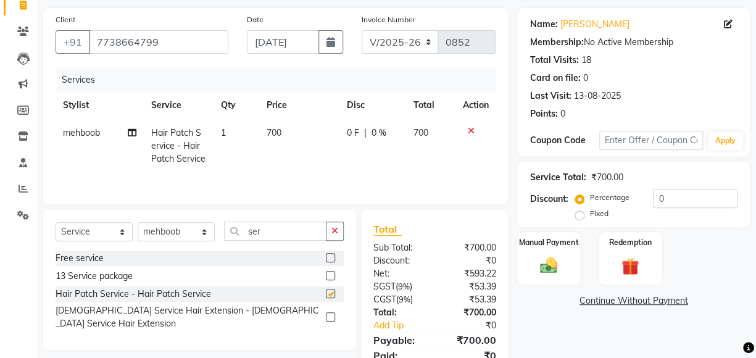
checkbox input "false"
click at [539, 259] on img at bounding box center [549, 265] width 30 height 21
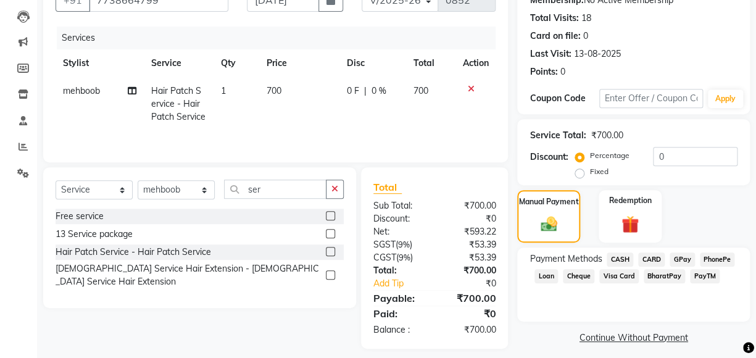
scroll to position [148, 0]
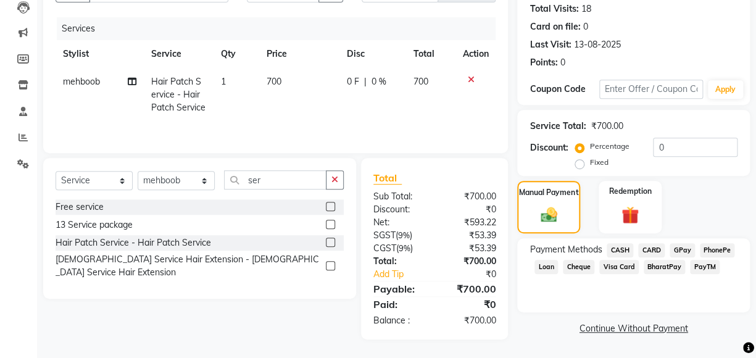
click at [674, 243] on span "GPay" at bounding box center [682, 250] width 25 height 14
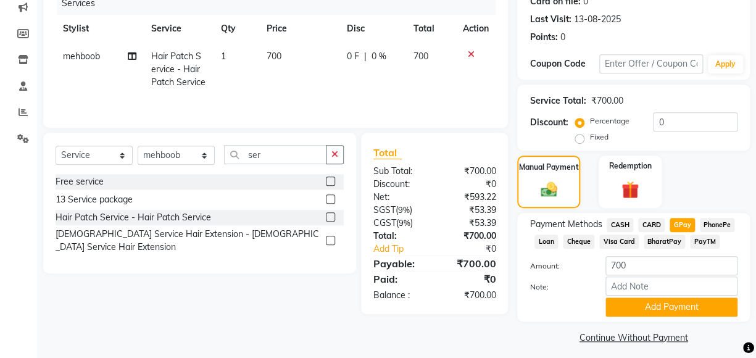
scroll to position [168, 0]
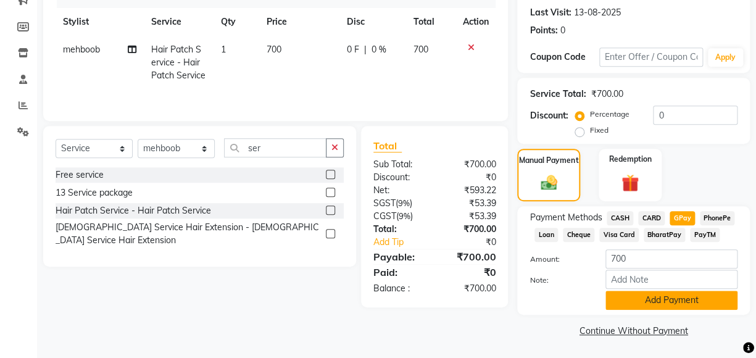
click at [666, 294] on button "Add Payment" at bounding box center [671, 300] width 132 height 19
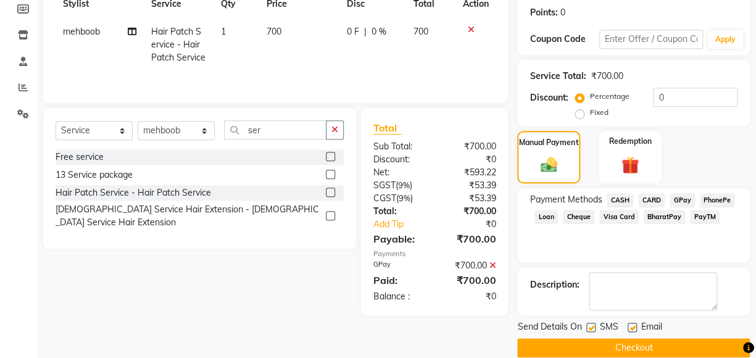
scroll to position [203, 0]
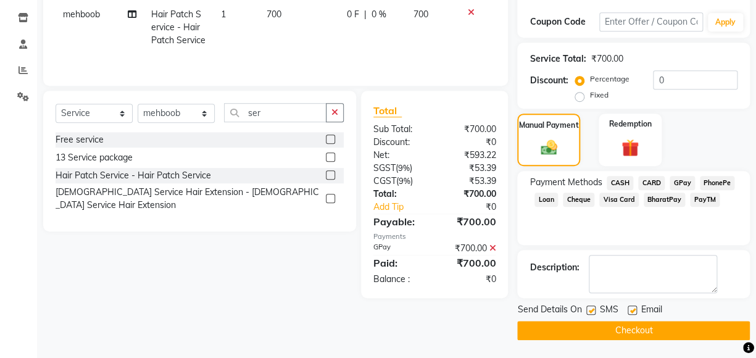
click at [630, 312] on label at bounding box center [632, 309] width 9 height 9
click at [630, 312] on input "checkbox" at bounding box center [632, 311] width 8 height 8
checkbox input "false"
click at [592, 310] on label at bounding box center [590, 309] width 9 height 9
click at [592, 310] on input "checkbox" at bounding box center [590, 311] width 8 height 8
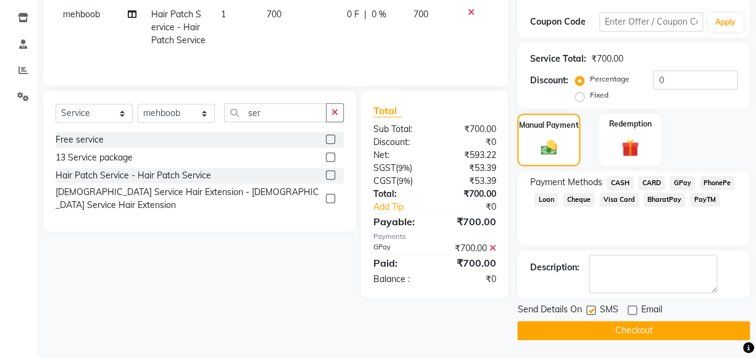
checkbox input "false"
click at [613, 324] on button "Checkout" at bounding box center [633, 330] width 233 height 19
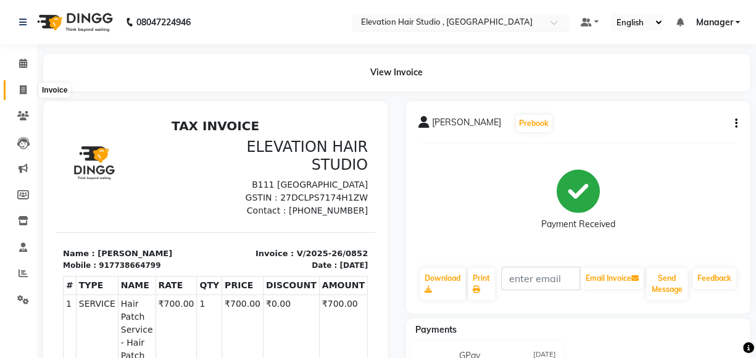
click at [27, 86] on span at bounding box center [23, 90] width 22 height 14
select select "service"
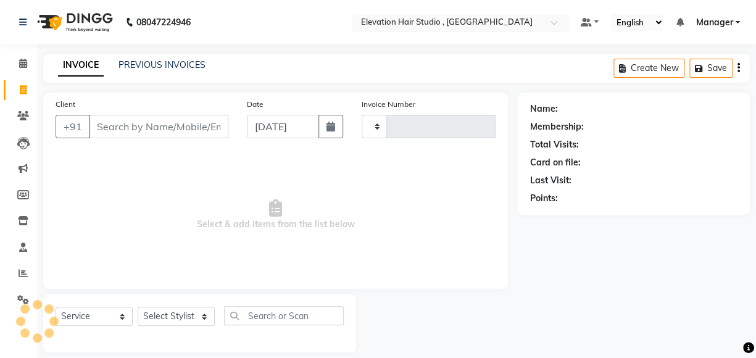
scroll to position [13, 0]
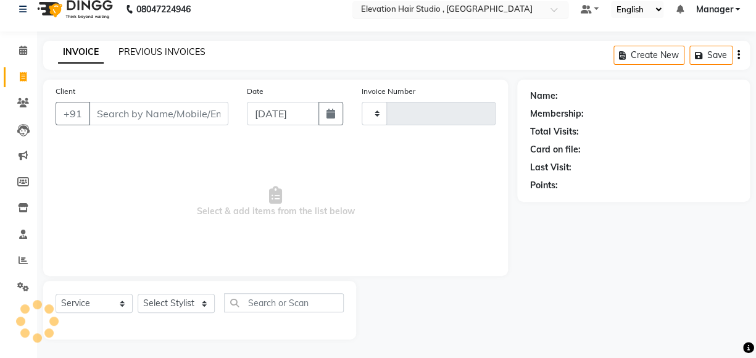
click at [186, 51] on link "PREVIOUS INVOICES" at bounding box center [161, 51] width 87 height 11
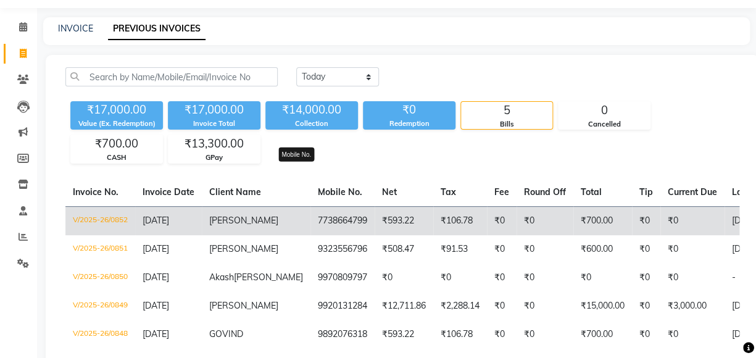
scroll to position [56, 0]
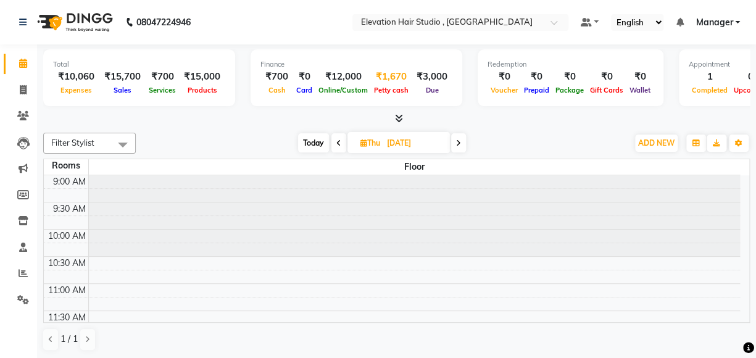
click at [391, 74] on div "₹1,670" at bounding box center [391, 77] width 41 height 14
select select "5950"
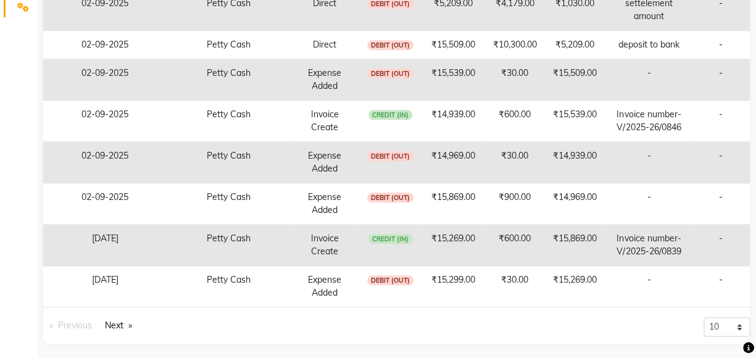
scroll to position [296, 0]
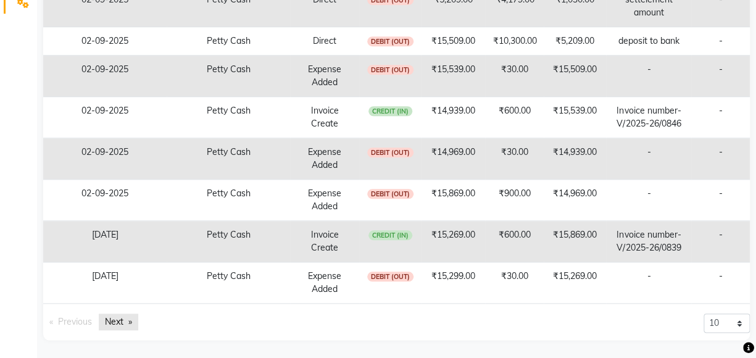
click at [128, 317] on link "Next page" at bounding box center [118, 322] width 39 height 17
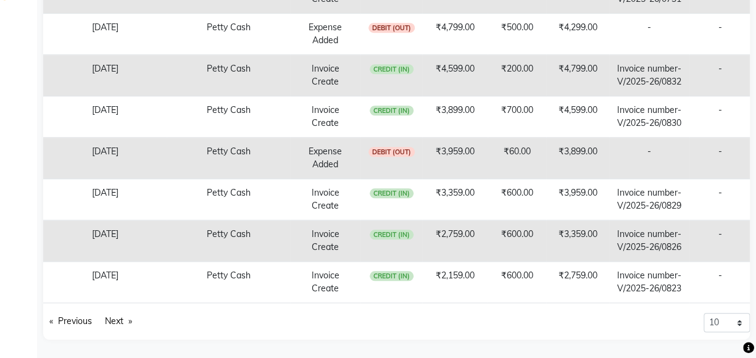
scroll to position [517, 0]
click at [120, 321] on link "Next page" at bounding box center [118, 321] width 39 height 17
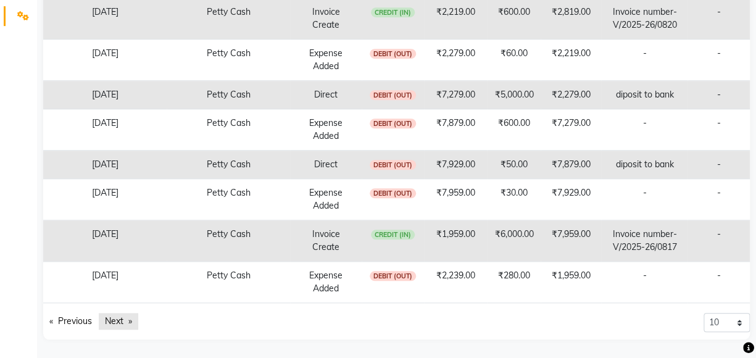
scroll to position [283, 0]
click at [120, 321] on link "Next page" at bounding box center [118, 322] width 39 height 17
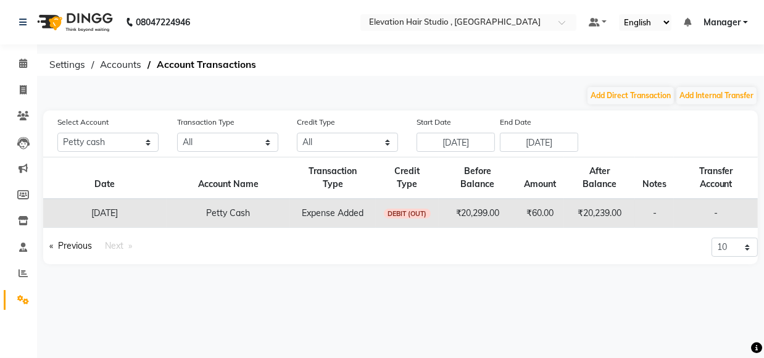
click at [120, 321] on div "08047224946 Select Location × Elevation Hair Studio , Thane West Default Panel …" at bounding box center [382, 179] width 764 height 358
click at [23, 86] on icon at bounding box center [23, 89] width 7 height 9
select select "service"
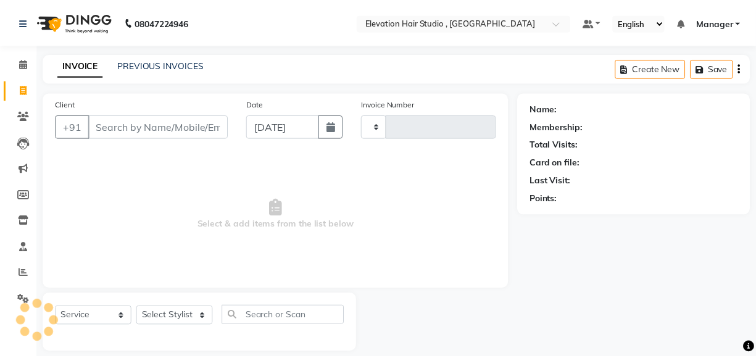
scroll to position [13, 0]
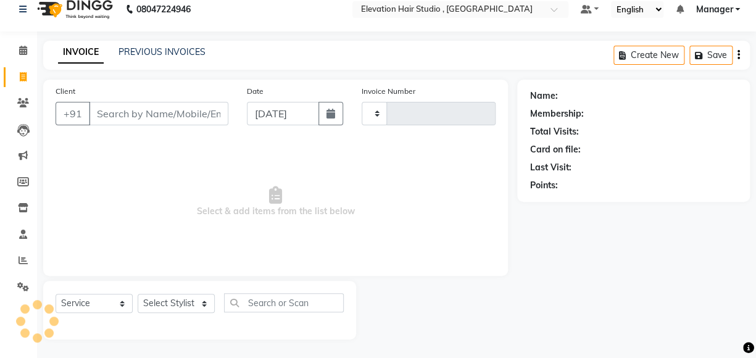
type input "0850"
select select "6886"
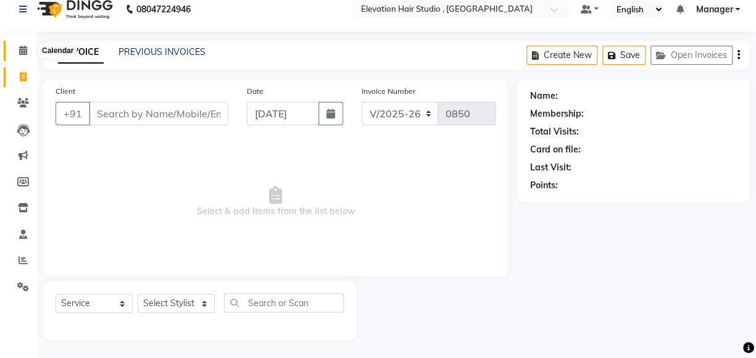
click at [20, 53] on icon at bounding box center [23, 50] width 8 height 9
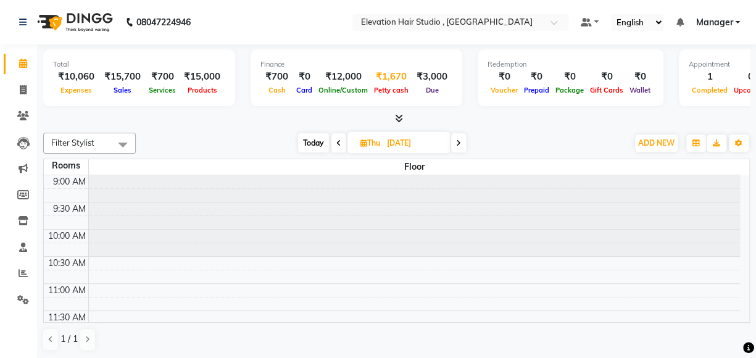
click at [384, 82] on div "₹1,670" at bounding box center [391, 77] width 41 height 14
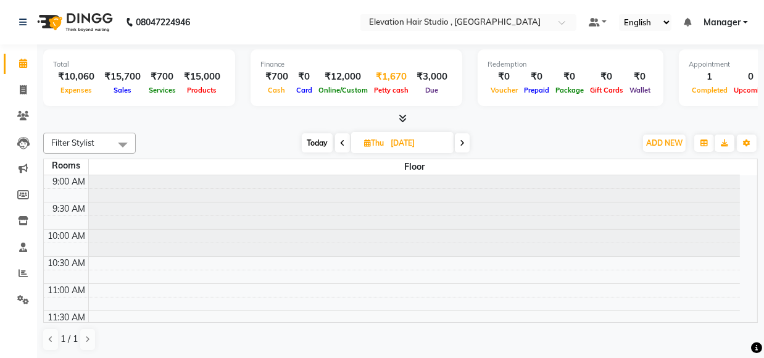
select select "5950"
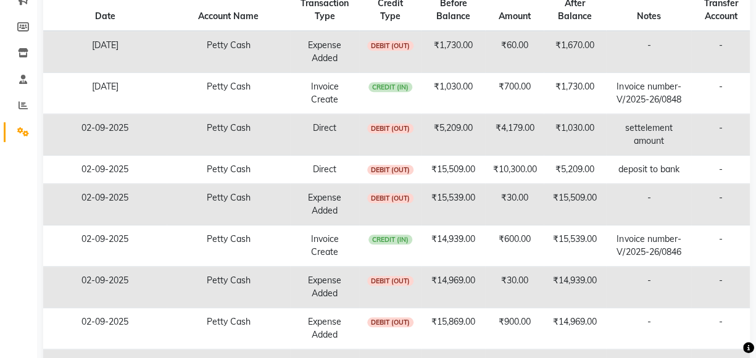
scroll to position [112, 0]
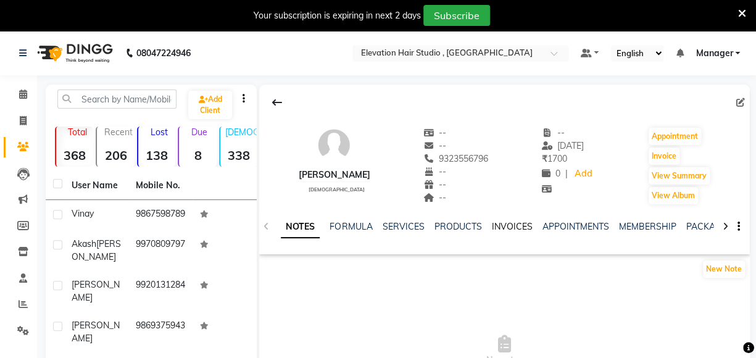
click at [509, 223] on link "INVOICES" at bounding box center [511, 226] width 41 height 11
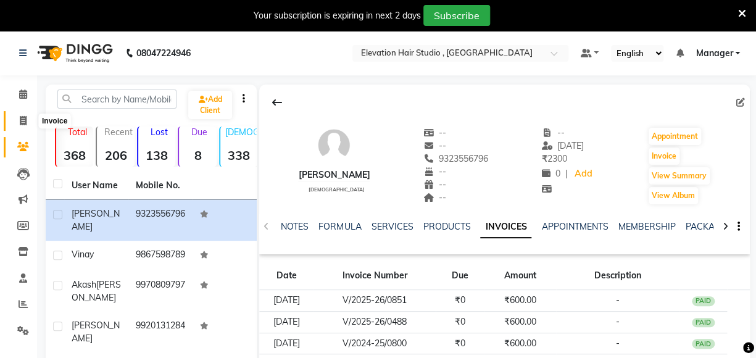
click at [26, 122] on icon at bounding box center [23, 120] width 7 height 9
select select "service"
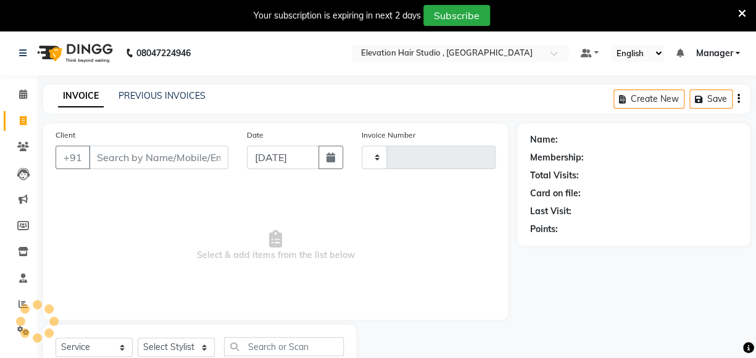
scroll to position [44, 0]
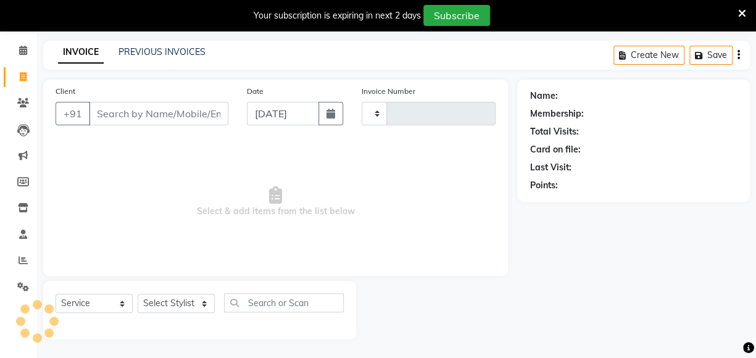
type input "0852"
select select "6886"
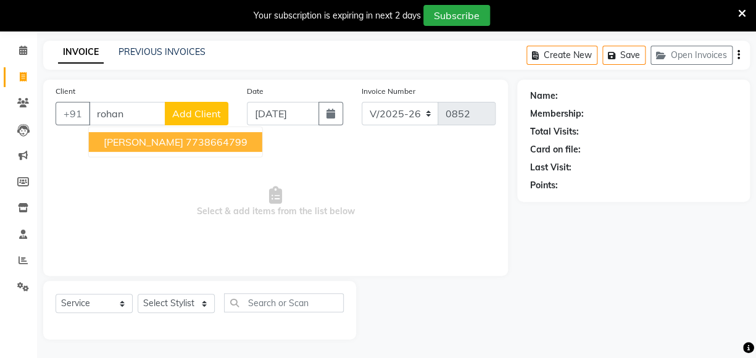
click at [186, 136] on ngb-highlight "7738664799" at bounding box center [217, 142] width 62 height 12
type input "7738664799"
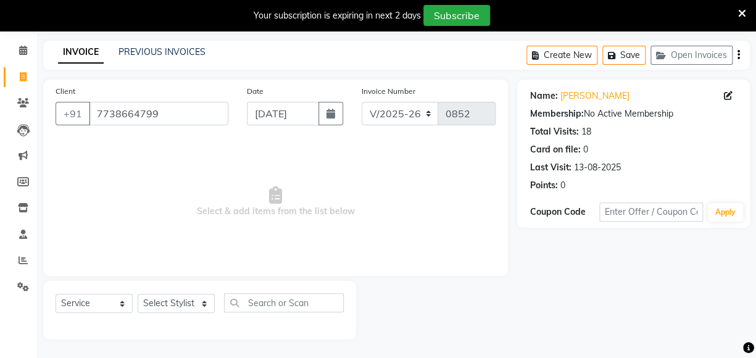
click at [478, 298] on div at bounding box center [436, 310] width 161 height 59
